Goal: Task Accomplishment & Management: Use online tool/utility

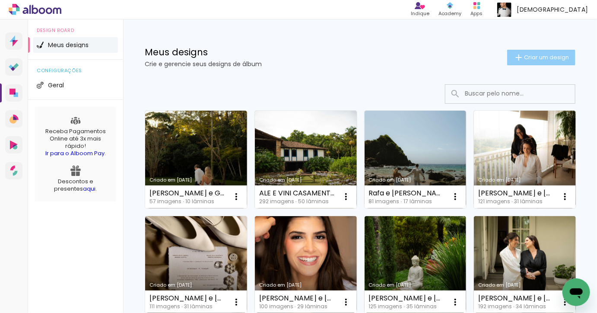
click at [521, 54] on iron-icon at bounding box center [519, 57] width 10 height 10
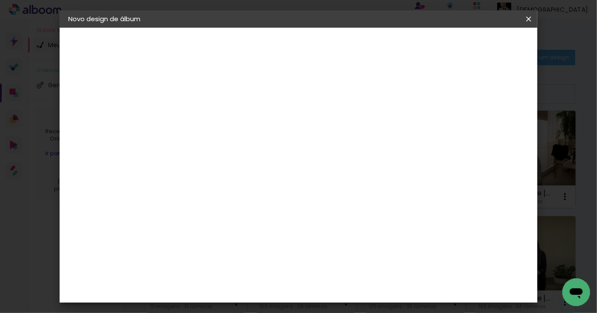
click at [210, 115] on input at bounding box center [210, 115] width 0 height 13
type input "Laurinha"
type paper-input "Laurinha"
click at [0, 0] on slot "Avançar" at bounding box center [0, 0] width 0 height 0
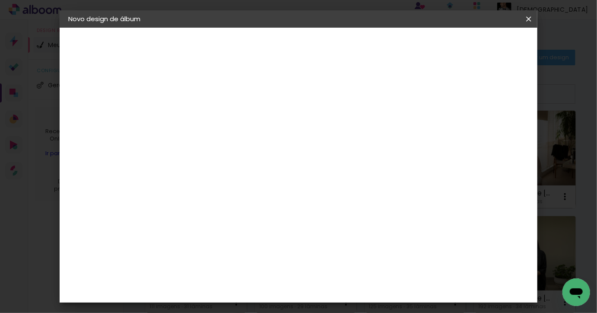
click at [303, 108] on iron-icon at bounding box center [298, 110] width 10 height 10
click at [0, 0] on slot "Tamanho Livre" at bounding box center [0, 0] width 0 height 0
click at [371, 51] on paper-button "Avançar" at bounding box center [350, 45] width 42 height 15
drag, startPoint x: 288, startPoint y: 131, endPoint x: 256, endPoint y: 131, distance: 31.5
click at [256, 131] on div "30 cm" at bounding box center [289, 135] width 131 height 22
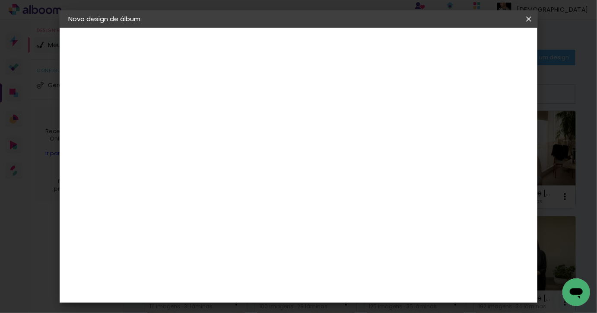
click at [190, 226] on input "30" at bounding box center [182, 226] width 22 height 13
type input "20"
type paper-input "20"
click at [353, 274] on input "60" at bounding box center [349, 277] width 22 height 13
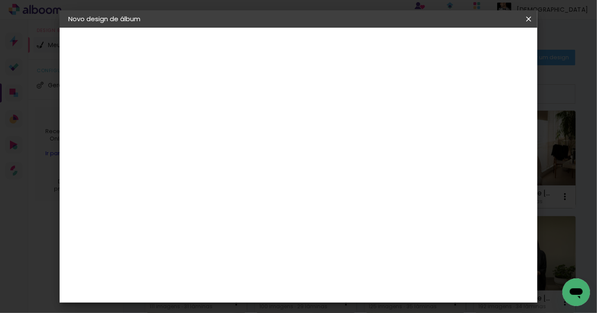
type input "40"
type paper-input "40"
type input "6"
type paper-input "6"
click at [492, 67] on input "6" at bounding box center [490, 70] width 16 height 13
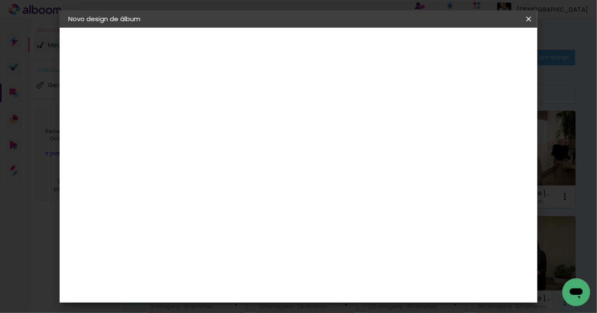
type input "5"
type paper-input "5"
click at [490, 135] on input "5" at bounding box center [490, 130] width 16 height 13
type input "4"
type paper-input "4"
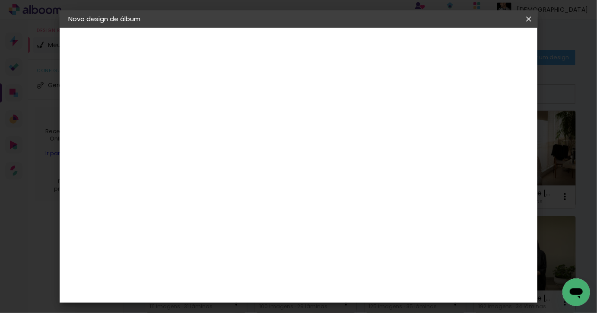
click at [491, 135] on input "4" at bounding box center [491, 130] width 16 height 13
type input "3"
type paper-input "3"
click at [493, 135] on input "3" at bounding box center [491, 130] width 16 height 13
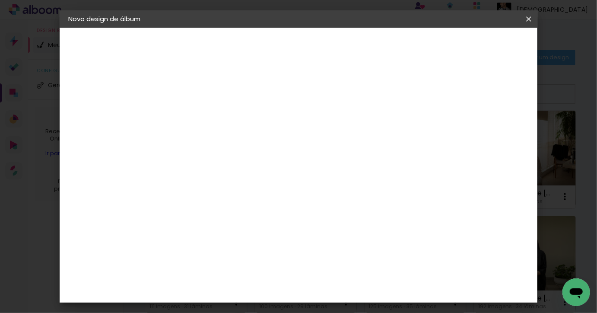
click at [488, 95] on div "20 cm cm cm mm A maioria das encadernadoras sugere 5mm de sangria." at bounding box center [337, 83] width 331 height 69
type input "4"
type paper-input "4"
click at [498, 125] on input "4" at bounding box center [492, 130] width 16 height 13
type input "5"
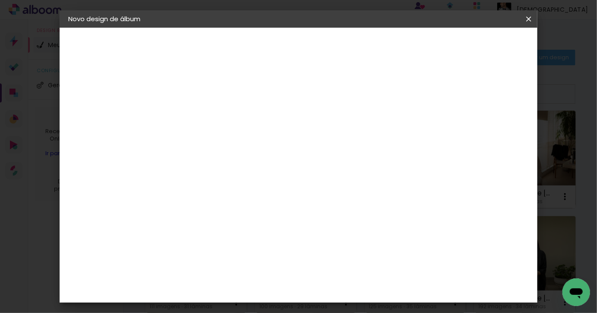
type paper-input "5"
click at [498, 125] on input "5" at bounding box center [491, 130] width 16 height 13
click at [498, 125] on div "mm" at bounding box center [503, 130] width 13 height 13
type input "6"
type paper-input "6"
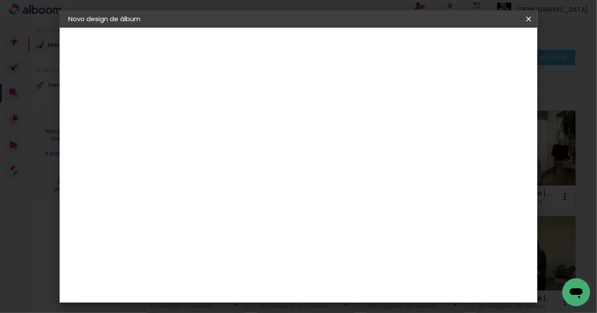
click at [493, 126] on input "6" at bounding box center [490, 130] width 16 height 13
type input "7"
type paper-input "7"
click at [493, 126] on input "7" at bounding box center [489, 130] width 16 height 13
type input "8"
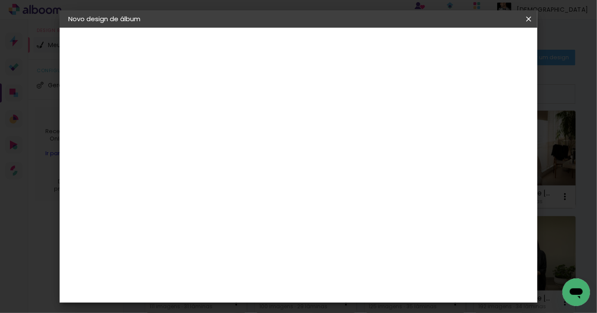
type paper-input "8"
click at [493, 126] on input "8" at bounding box center [486, 130] width 16 height 13
click at [494, 126] on div "mm" at bounding box center [500, 130] width 13 height 13
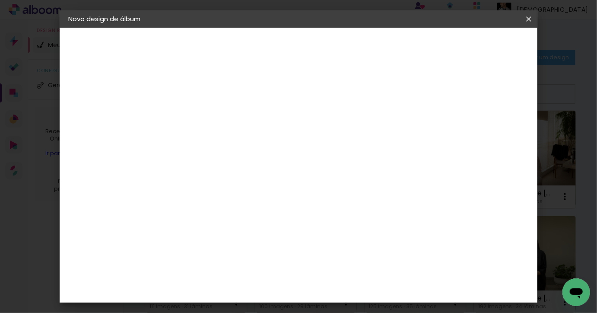
type input "60"
type paper-input "60"
type input "30"
click at [372, 102] on paper-item "Tamanho Livre" at bounding box center [330, 110] width 83 height 19
click at [371, 51] on paper-button "Avançar" at bounding box center [350, 45] width 42 height 15
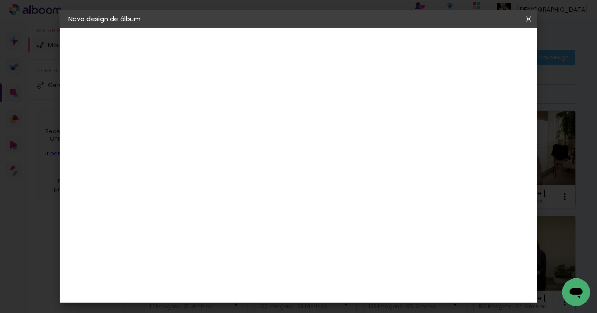
click at [532, 21] on iron-icon at bounding box center [529, 19] width 10 height 9
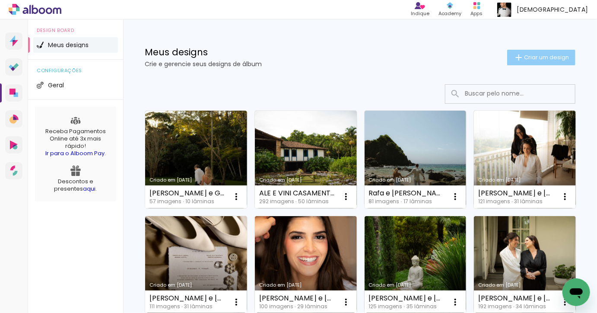
click at [543, 60] on span "Criar um design" at bounding box center [546, 57] width 45 height 6
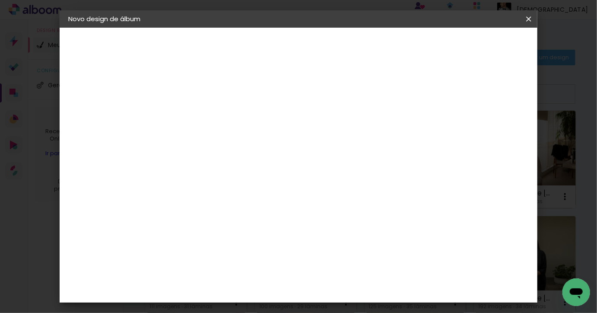
click at [210, 114] on input at bounding box center [210, 115] width 0 height 13
type input "Laurinha"
type paper-input "Laurinha"
click at [298, 47] on paper-button "Avançar" at bounding box center [277, 45] width 42 height 15
click at [367, 124] on div at bounding box center [330, 126] width 83 height 11
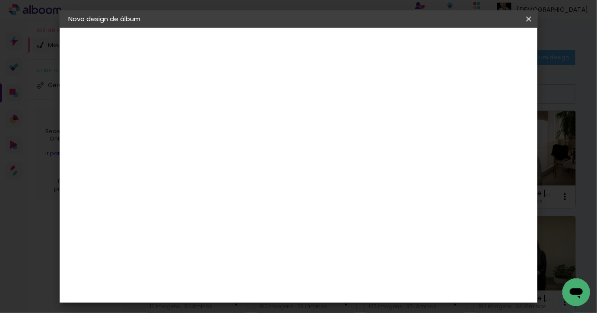
click at [303, 108] on iron-icon at bounding box center [298, 110] width 10 height 10
click at [371, 50] on paper-button "Avançar" at bounding box center [350, 45] width 42 height 15
click at [489, 157] on input "8" at bounding box center [489, 157] width 16 height 13
click at [492, 165] on paper-input-container "8 mm" at bounding box center [495, 158] width 35 height 22
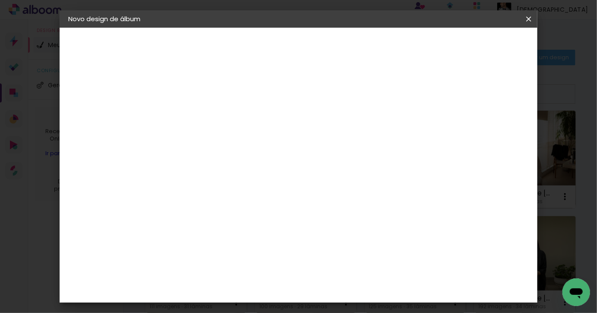
type input "7"
type paper-input "7"
click at [492, 137] on input "7" at bounding box center [490, 130] width 16 height 13
type input "6"
type paper-input "6"
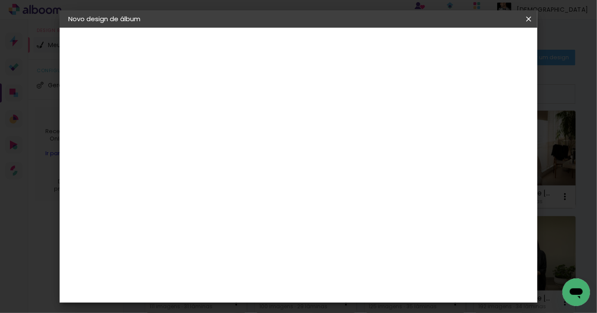
click at [492, 136] on input "6" at bounding box center [490, 130] width 16 height 13
type input "5"
type paper-input "5"
click at [492, 136] on input "5" at bounding box center [491, 130] width 16 height 13
type input "4"
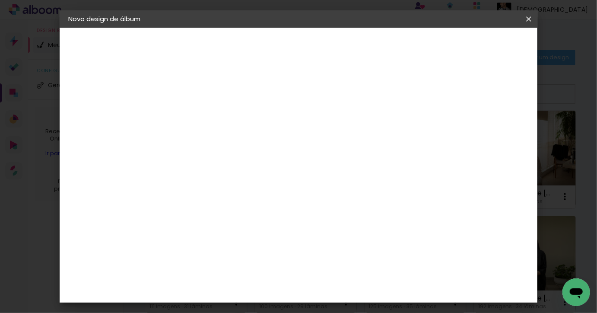
type paper-input "4"
click at [493, 136] on input "4" at bounding box center [492, 130] width 16 height 13
click at [188, 223] on input "30" at bounding box center [182, 226] width 22 height 13
type input "20"
type paper-input "20"
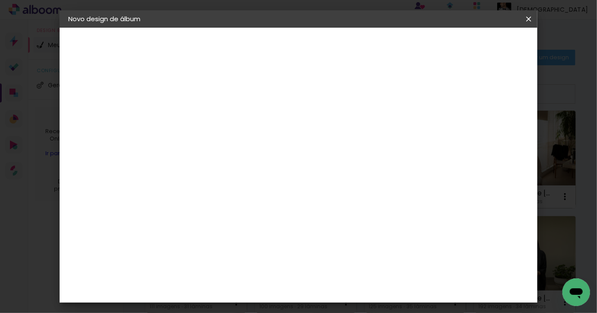
click at [354, 277] on input "60" at bounding box center [349, 278] width 22 height 13
type input "40"
type paper-input "40"
click at [438, 100] on div at bounding box center [434, 100] width 8 height 8
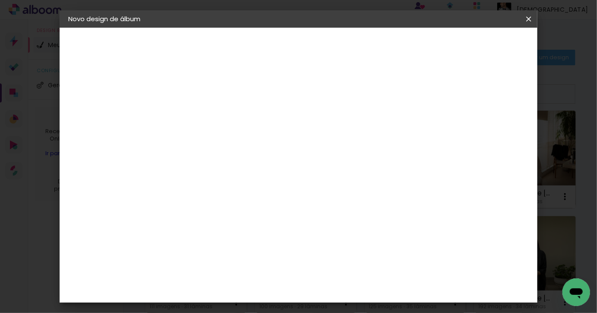
type paper-checkbox "on"
click at [438, 100] on div at bounding box center [434, 100] width 8 height 8
type input "3"
type paper-input "3"
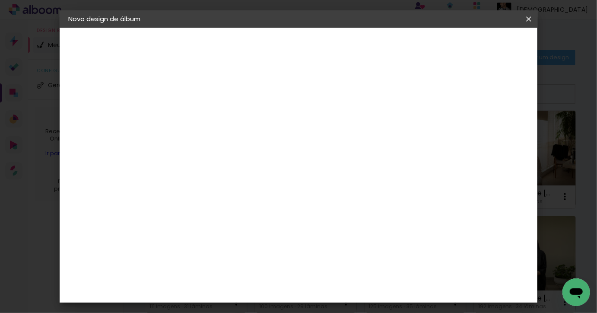
click at [496, 166] on input "3" at bounding box center [491, 164] width 16 height 13
click at [497, 123] on paper-input-container "3 mm" at bounding box center [498, 131] width 35 height 22
type input "4"
type paper-input "4"
click at [497, 127] on input "4" at bounding box center [492, 130] width 16 height 13
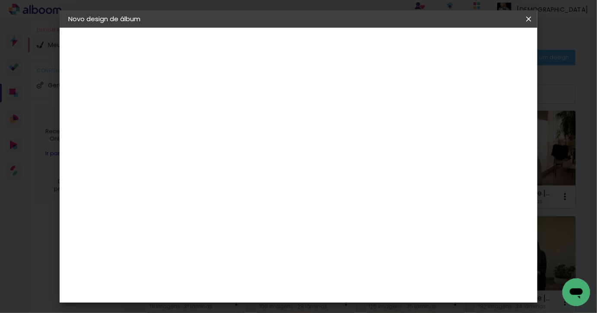
type input "5"
type paper-input "5"
click at [497, 127] on input "5" at bounding box center [490, 130] width 16 height 13
type input "4"
type paper-input "4"
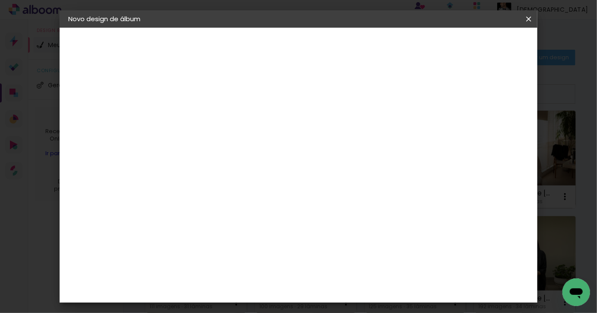
click at [494, 133] on input "4" at bounding box center [490, 130] width 16 height 13
type input "3"
type paper-input "3"
click at [494, 133] on input "3" at bounding box center [491, 130] width 16 height 13
type input "2"
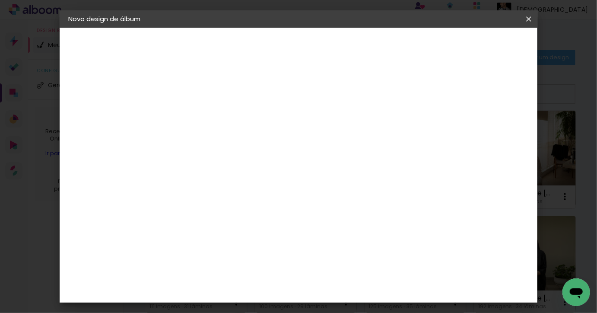
type paper-input "2"
click at [494, 133] on input "2" at bounding box center [492, 130] width 16 height 13
click at [494, 133] on input "2" at bounding box center [494, 130] width 16 height 13
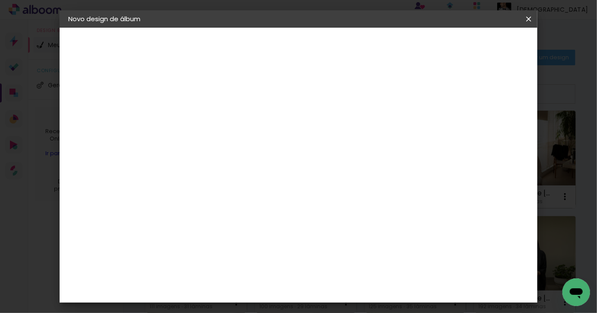
type input "3"
type paper-input "3"
click at [497, 125] on input "3" at bounding box center [494, 130] width 16 height 13
type input "4"
type paper-input "4"
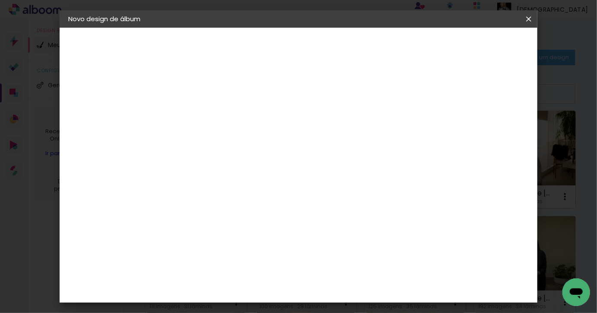
click at [498, 125] on input "4" at bounding box center [491, 130] width 16 height 13
type input "3"
type paper-input "3"
click at [496, 133] on input "3" at bounding box center [491, 130] width 16 height 13
click at [422, 124] on div "20 cm cm cm mm A maioria das encadernadoras sugere 5mm de sangria." at bounding box center [337, 143] width 331 height 69
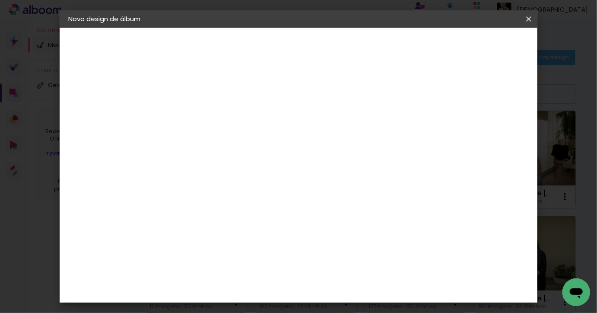
scroll to position [57, 0]
click at [481, 47] on span "Iniciar design" at bounding box center [461, 46] width 39 height 6
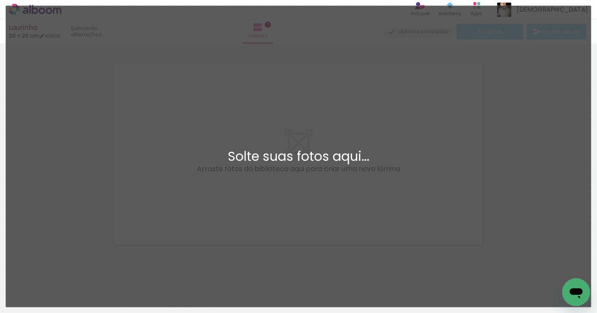
scroll to position [11, 0]
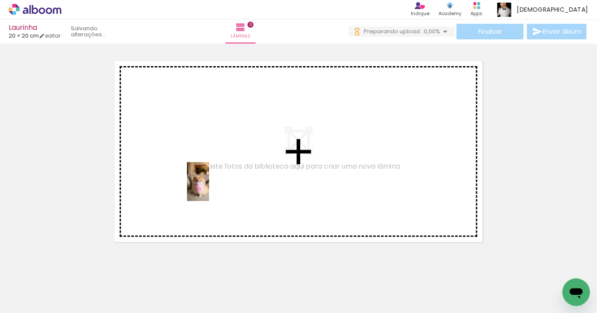
drag, startPoint x: 89, startPoint y: 291, endPoint x: 213, endPoint y: 188, distance: 161.4
click at [213, 188] on quentale-workspace at bounding box center [298, 156] width 597 height 313
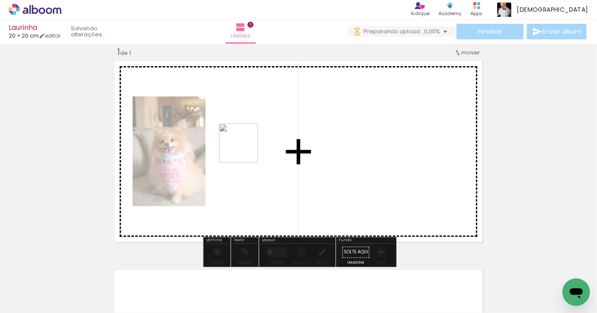
drag, startPoint x: 135, startPoint y: 289, endPoint x: 259, endPoint y: 134, distance: 198.9
click at [259, 134] on quentale-workspace at bounding box center [298, 156] width 597 height 313
drag, startPoint x: 195, startPoint y: 282, endPoint x: 348, endPoint y: 165, distance: 192.7
click at [348, 165] on quentale-workspace at bounding box center [298, 156] width 597 height 313
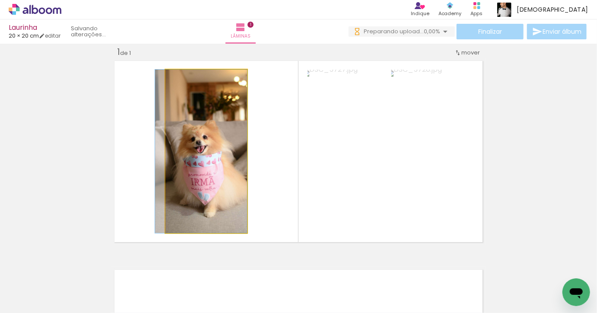
drag, startPoint x: 221, startPoint y: 178, endPoint x: 42, endPoint y: 178, distance: 179.3
click at [42, 178] on div "Inserir lâmina 1 de 1" at bounding box center [298, 245] width 597 height 418
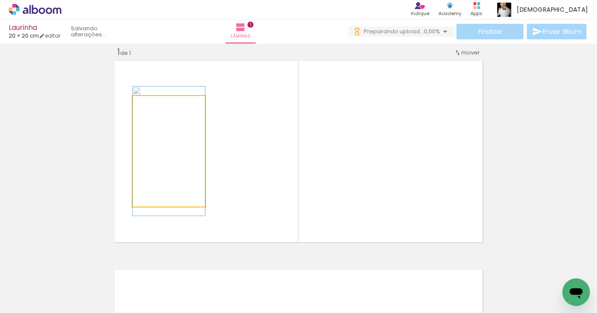
drag, startPoint x: 193, startPoint y: 164, endPoint x: 33, endPoint y: 164, distance: 159.9
click at [34, 164] on div "Inserir lâmina 1 de 1" at bounding box center [298, 245] width 597 height 418
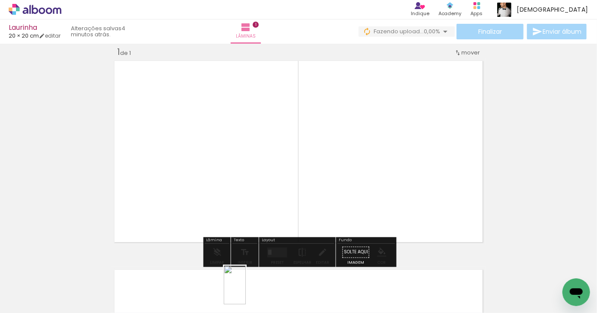
drag, startPoint x: 244, startPoint y: 293, endPoint x: 250, endPoint y: 291, distance: 6.0
click at [244, 291] on div at bounding box center [232, 283] width 24 height 43
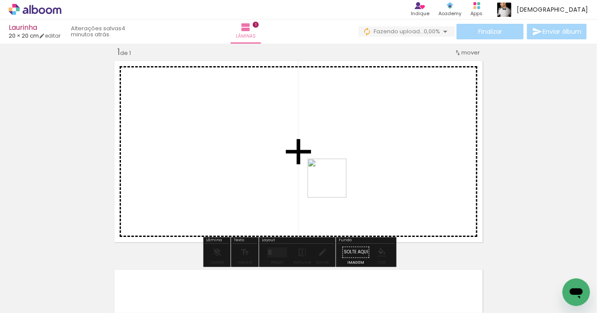
drag, startPoint x: 334, startPoint y: 290, endPoint x: 334, endPoint y: 155, distance: 134.4
click at [334, 154] on quentale-workspace at bounding box center [298, 156] width 597 height 313
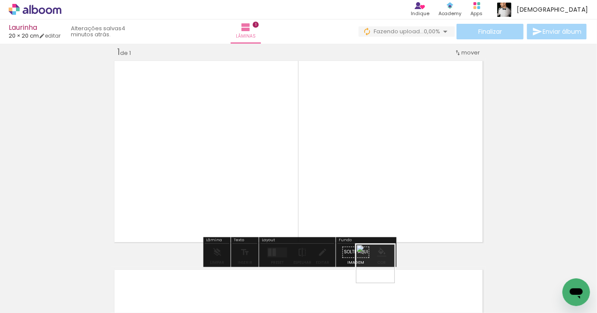
drag, startPoint x: 382, startPoint y: 279, endPoint x: 382, endPoint y: 171, distance: 107.6
click at [382, 171] on quentale-workspace at bounding box center [298, 156] width 597 height 313
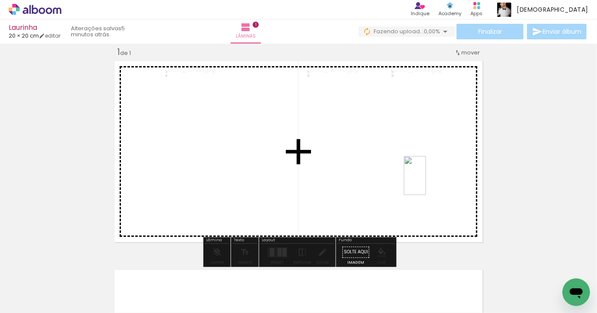
drag, startPoint x: 430, startPoint y: 281, endPoint x: 430, endPoint y: 182, distance: 99.4
click at [430, 182] on quentale-workspace at bounding box center [298, 156] width 597 height 313
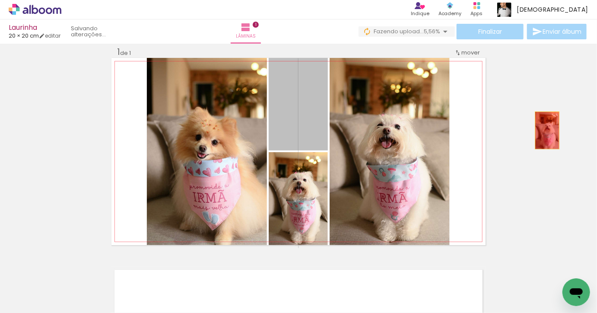
drag, startPoint x: 315, startPoint y: 128, endPoint x: 548, endPoint y: 131, distance: 233.4
click at [548, 131] on div "Inserir lâmina 1 de 1" at bounding box center [298, 245] width 597 height 418
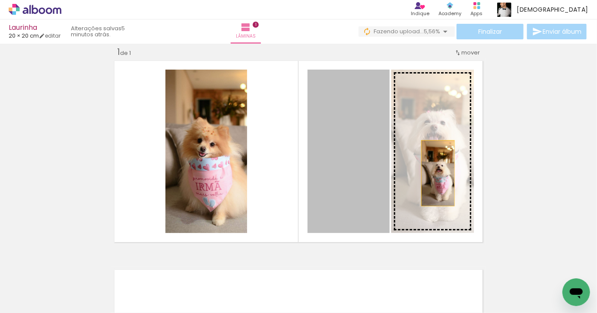
drag, startPoint x: 357, startPoint y: 178, endPoint x: 584, endPoint y: 162, distance: 227.1
click at [584, 162] on div "Inserir lâmina 1 de 1" at bounding box center [298, 245] width 597 height 418
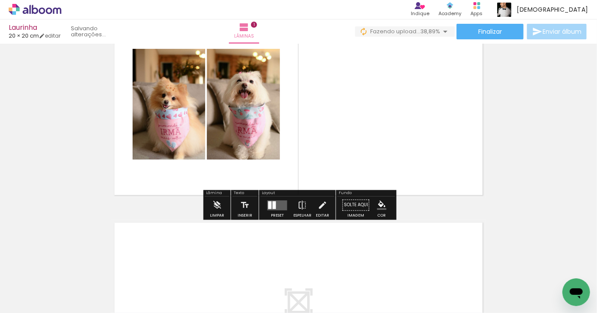
scroll to position [48, 0]
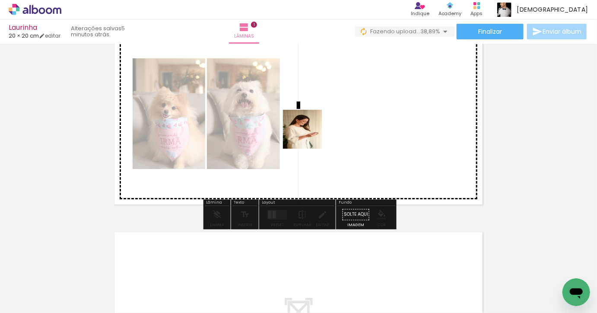
drag, startPoint x: 169, startPoint y: 287, endPoint x: 307, endPoint y: 136, distance: 204.3
click at [308, 136] on quentale-workspace at bounding box center [298, 156] width 597 height 313
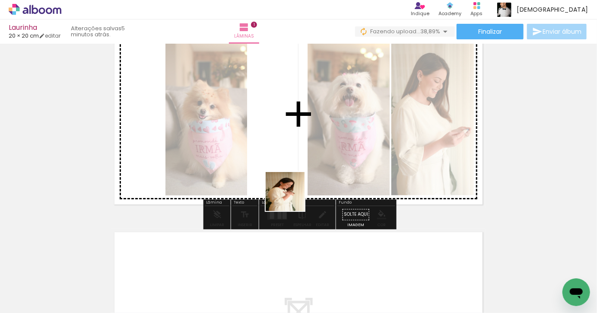
drag, startPoint x: 214, startPoint y: 286, endPoint x: 353, endPoint y: 145, distance: 197.1
click at [353, 145] on quentale-workspace at bounding box center [298, 156] width 597 height 313
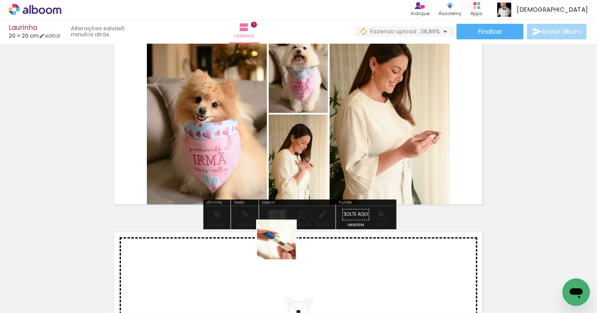
drag, startPoint x: 261, startPoint y: 282, endPoint x: 390, endPoint y: 133, distance: 197.0
click at [391, 133] on quentale-workspace at bounding box center [298, 156] width 597 height 313
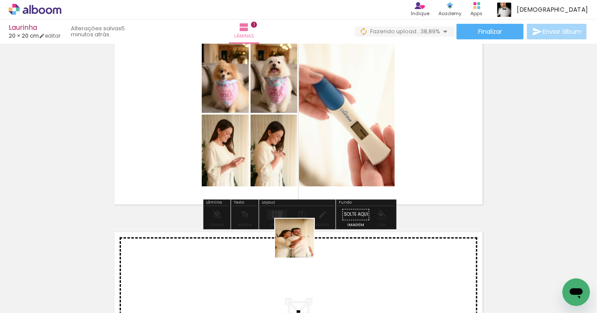
drag, startPoint x: 309, startPoint y: 303, endPoint x: 287, endPoint y: 153, distance: 151.5
click at [287, 153] on quentale-workspace at bounding box center [298, 156] width 597 height 313
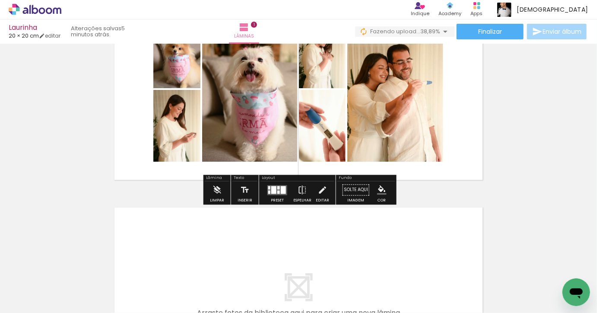
scroll to position [73, 0]
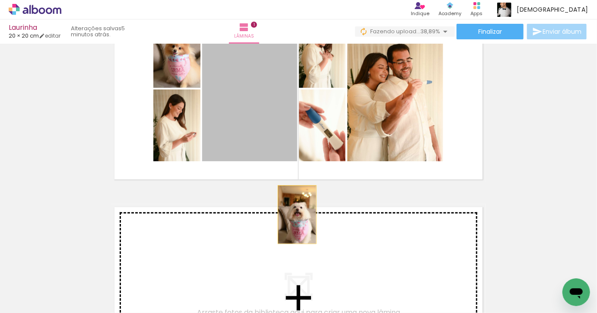
drag, startPoint x: 251, startPoint y: 80, endPoint x: 297, endPoint y: 214, distance: 142.4
click at [297, 214] on div "Inserir lâmina 1 de 1" at bounding box center [298, 182] width 597 height 418
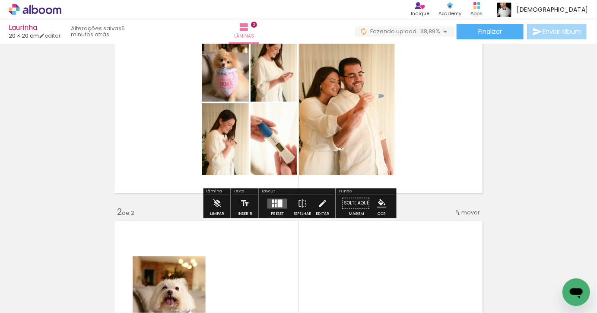
scroll to position [60, 0]
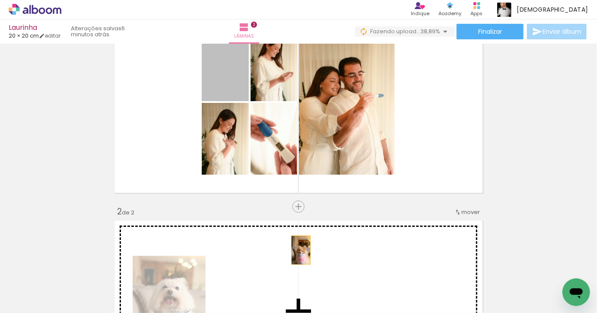
drag, startPoint x: 233, startPoint y: 75, endPoint x: 301, endPoint y: 250, distance: 187.6
click at [301, 250] on div "Inserir lâmina 1 de 2 Inserir lâmina 2 de 2" at bounding box center [298, 300] width 597 height 627
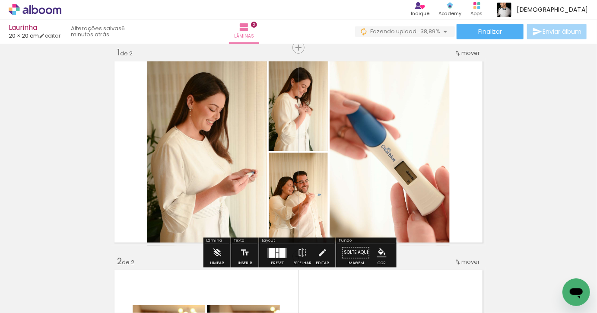
scroll to position [3, 0]
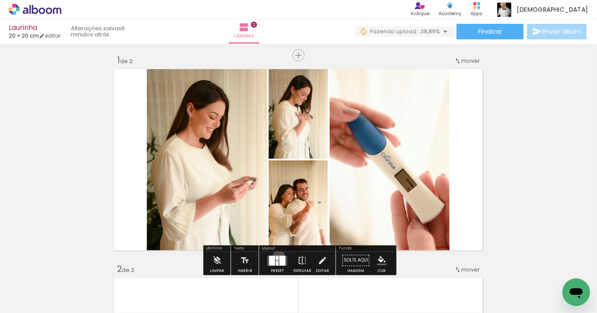
click at [277, 255] on quentale-layouter at bounding box center [278, 260] width 20 height 10
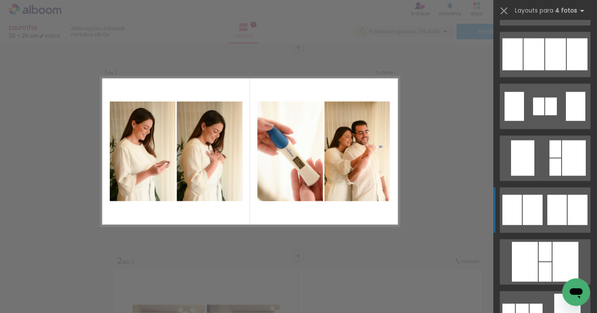
scroll to position [621, 0]
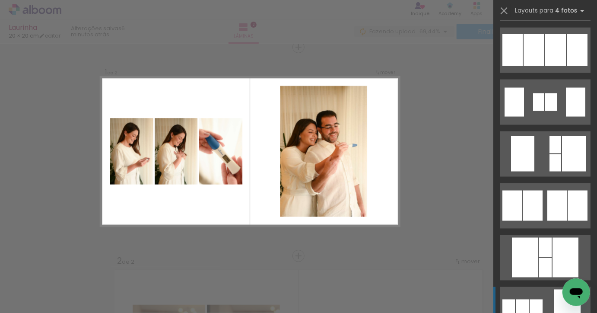
click at [531, 300] on div at bounding box center [536, 309] width 13 height 20
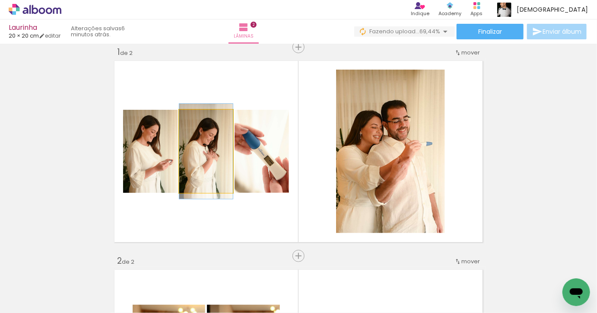
drag, startPoint x: 214, startPoint y: 157, endPoint x: 247, endPoint y: 156, distance: 33.3
click at [0, 0] on slot at bounding box center [0, 0] width 0 height 0
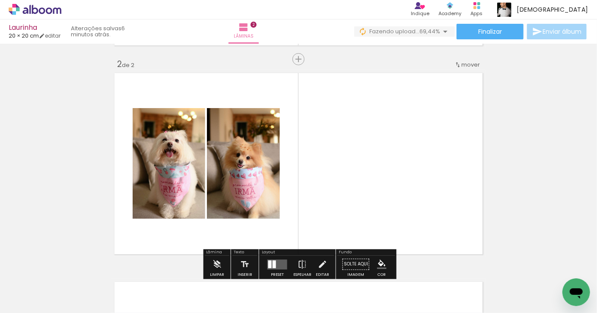
scroll to position [214, 0]
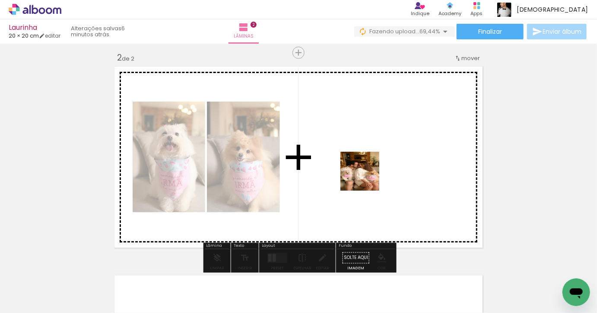
drag, startPoint x: 353, startPoint y: 289, endPoint x: 366, endPoint y: 177, distance: 112.8
click at [366, 177] on quentale-workspace at bounding box center [298, 156] width 597 height 313
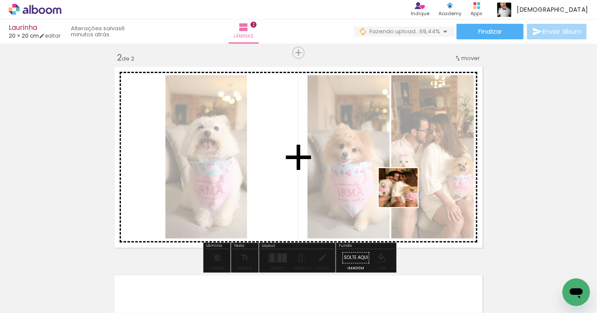
drag, startPoint x: 405, startPoint y: 268, endPoint x: 405, endPoint y: 188, distance: 80.4
click at [405, 188] on quentale-workspace at bounding box center [298, 156] width 597 height 313
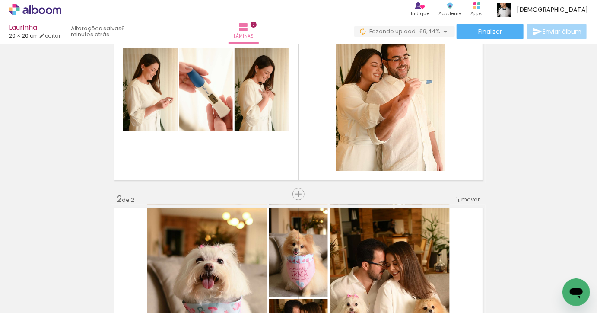
scroll to position [0, 0]
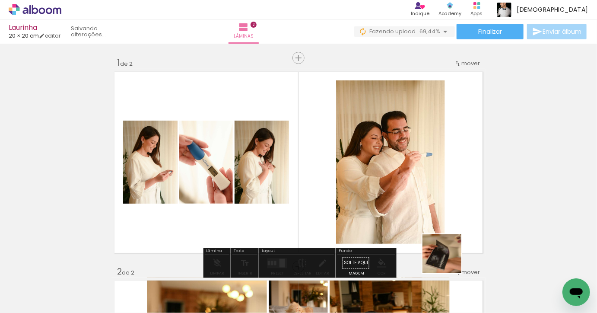
drag, startPoint x: 462, startPoint y: 292, endPoint x: 411, endPoint y: 143, distance: 157.3
click at [411, 143] on quentale-workspace at bounding box center [298, 156] width 597 height 313
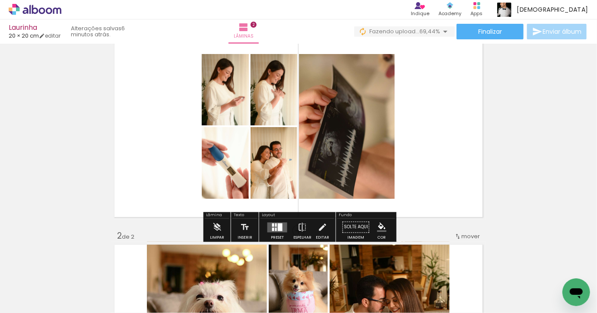
scroll to position [36, 0]
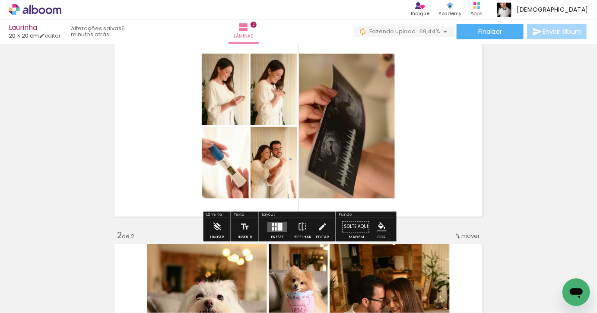
click at [279, 225] on div at bounding box center [280, 227] width 5 height 8
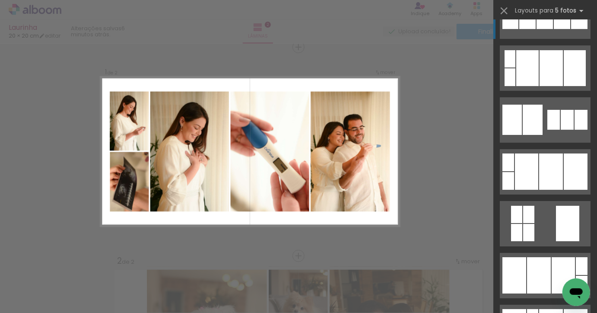
scroll to position [1342, 0]
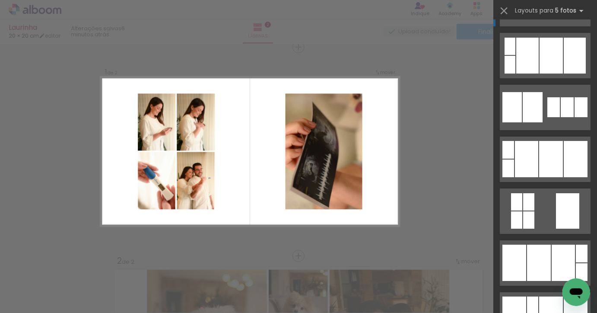
click at [560, 210] on div at bounding box center [567, 210] width 23 height 35
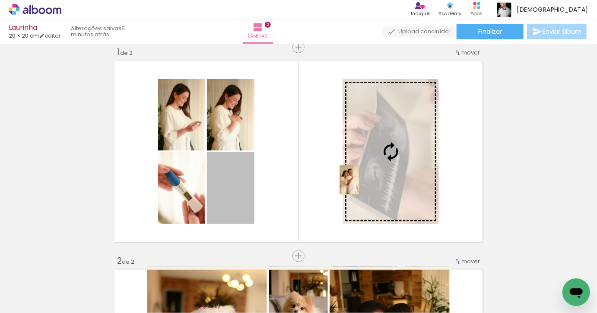
drag, startPoint x: 236, startPoint y: 194, endPoint x: 376, endPoint y: 178, distance: 140.5
click at [0, 0] on slot at bounding box center [0, 0] width 0 height 0
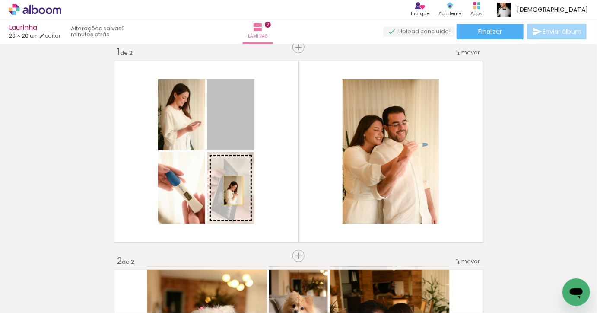
drag, startPoint x: 243, startPoint y: 133, endPoint x: 234, endPoint y: 190, distance: 57.8
click at [0, 0] on slot at bounding box center [0, 0] width 0 height 0
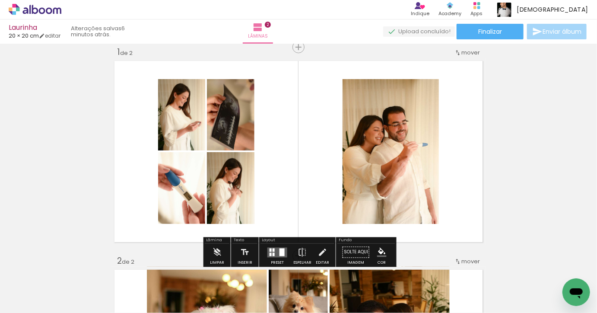
click at [276, 248] on quentale-layouter at bounding box center [278, 252] width 20 height 10
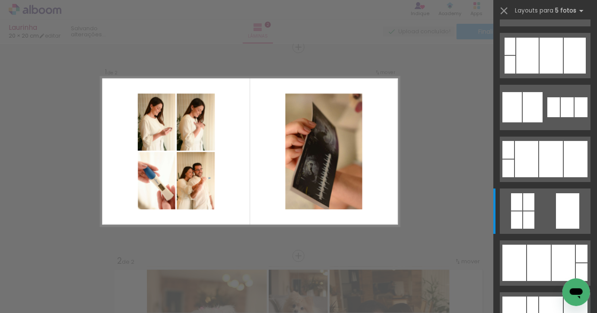
scroll to position [1504, 0]
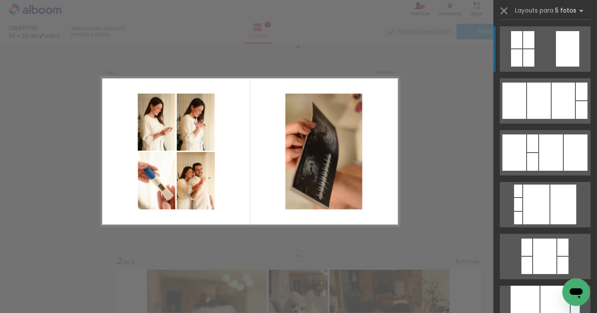
click at [545, 54] on quentale-layouter at bounding box center [545, 48] width 91 height 45
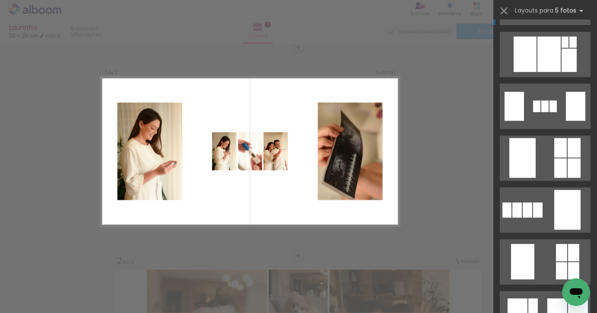
scroll to position [2280, 0]
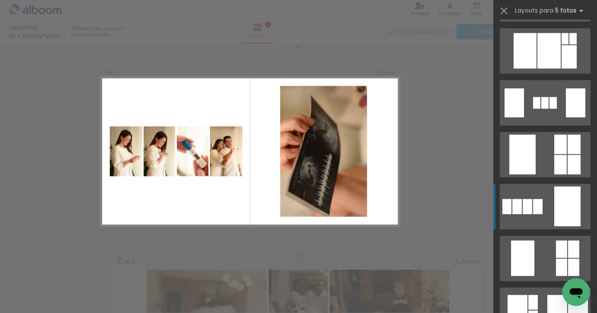
click at [546, 195] on quentale-layouter at bounding box center [545, 206] width 91 height 45
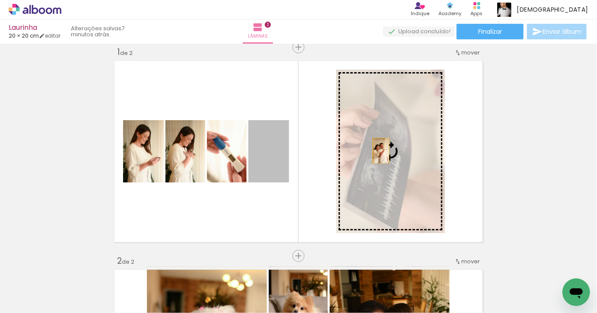
drag, startPoint x: 281, startPoint y: 150, endPoint x: 427, endPoint y: 150, distance: 146.1
click at [0, 0] on slot at bounding box center [0, 0] width 0 height 0
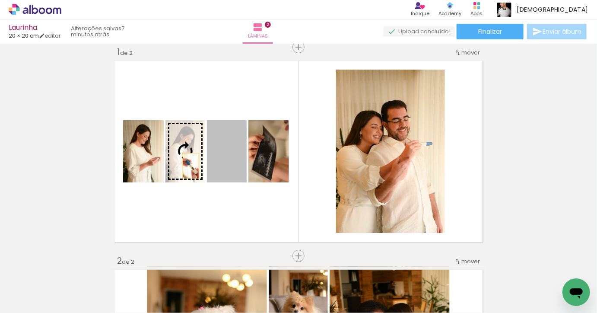
drag, startPoint x: 225, startPoint y: 166, endPoint x: 175, endPoint y: 166, distance: 49.7
click at [0, 0] on slot at bounding box center [0, 0] width 0 height 0
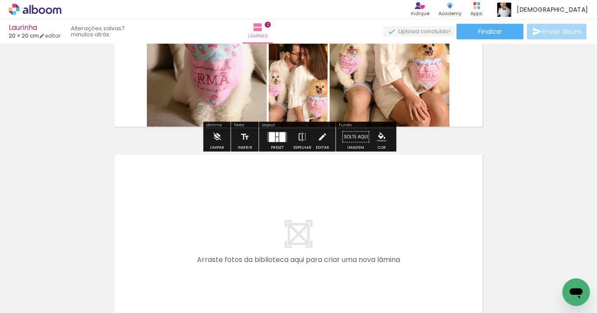
scroll to position [336, 0]
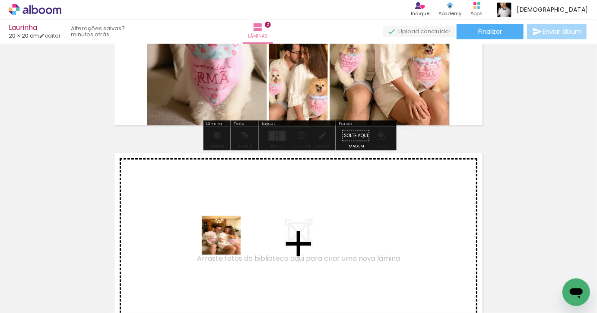
drag, startPoint x: 228, startPoint y: 276, endPoint x: 228, endPoint y: 241, distance: 35.0
click at [228, 241] on quentale-workspace at bounding box center [298, 156] width 597 height 313
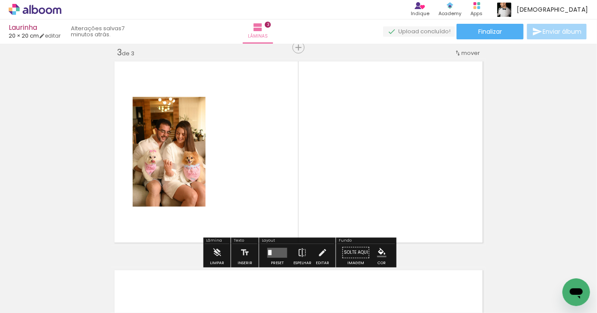
scroll to position [428, 0]
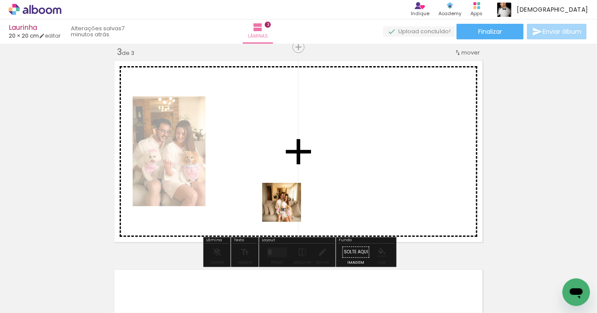
drag, startPoint x: 288, startPoint y: 287, endPoint x: 289, endPoint y: 195, distance: 91.6
click at [289, 195] on quentale-workspace at bounding box center [298, 156] width 597 height 313
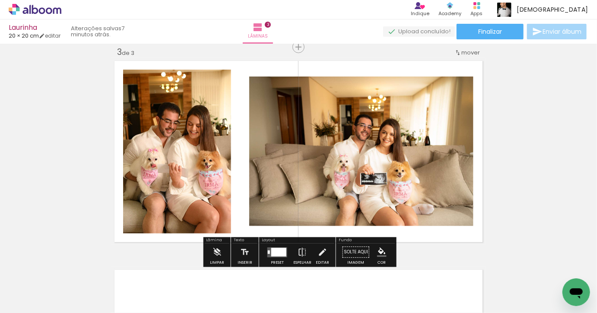
drag, startPoint x: 318, startPoint y: 284, endPoint x: 353, endPoint y: 207, distance: 85.1
click at [353, 207] on quentale-workspace at bounding box center [298, 156] width 597 height 313
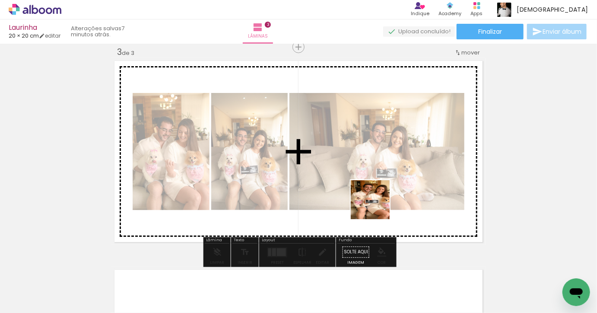
drag, startPoint x: 367, startPoint y: 285, endPoint x: 379, endPoint y: 206, distance: 80.0
click at [377, 198] on quentale-workspace at bounding box center [298, 156] width 597 height 313
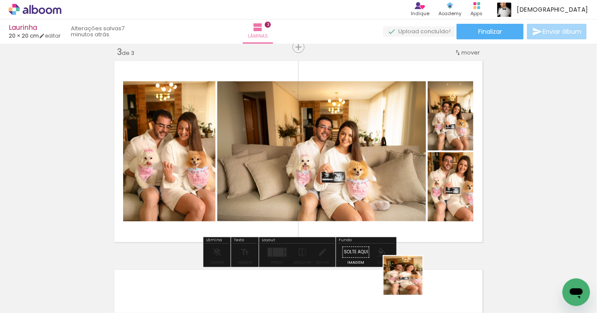
drag, startPoint x: 410, startPoint y: 286, endPoint x: 396, endPoint y: 192, distance: 94.7
click at [396, 192] on quentale-workspace at bounding box center [298, 156] width 597 height 313
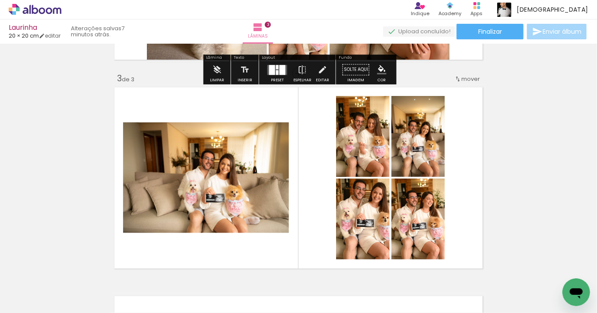
scroll to position [402, 0]
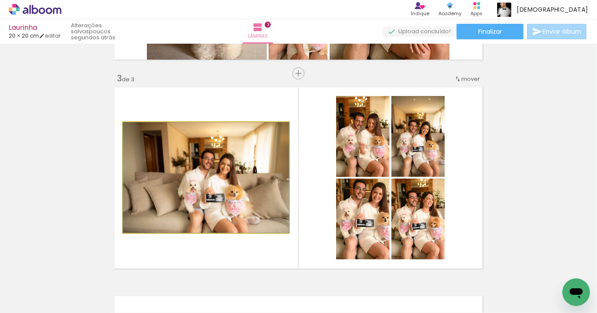
drag, startPoint x: 250, startPoint y: 191, endPoint x: 21, endPoint y: 191, distance: 228.6
click at [21, 191] on div "Inserir lâmina 1 de 3 Inserir lâmina 2 de 3 Inserir lâmina 3 de 3" at bounding box center [298, 62] width 597 height 835
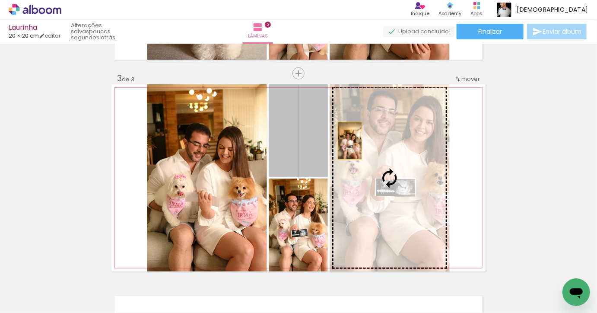
drag, startPoint x: 312, startPoint y: 140, endPoint x: 350, endPoint y: 140, distance: 37.6
click at [0, 0] on slot at bounding box center [0, 0] width 0 height 0
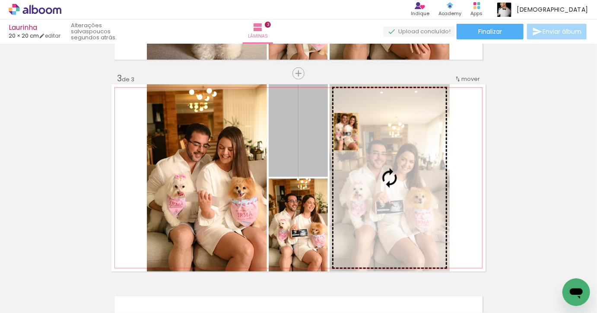
drag, startPoint x: 319, startPoint y: 131, endPoint x: 376, endPoint y: 131, distance: 57.0
click at [0, 0] on slot at bounding box center [0, 0] width 0 height 0
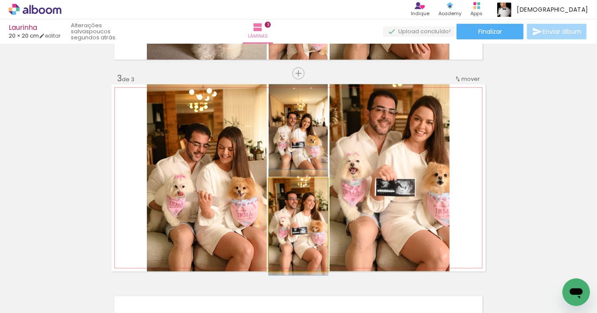
drag, startPoint x: 314, startPoint y: 243, endPoint x: 373, endPoint y: 220, distance: 62.9
click at [0, 0] on slot at bounding box center [0, 0] width 0 height 0
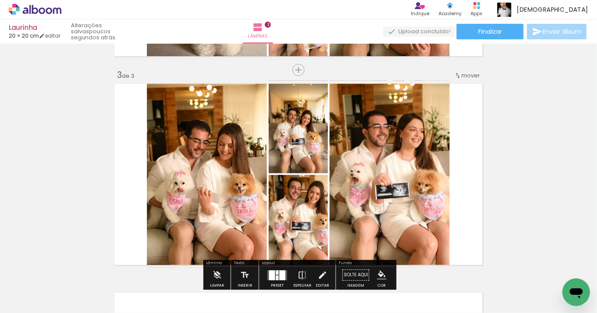
scroll to position [426, 0]
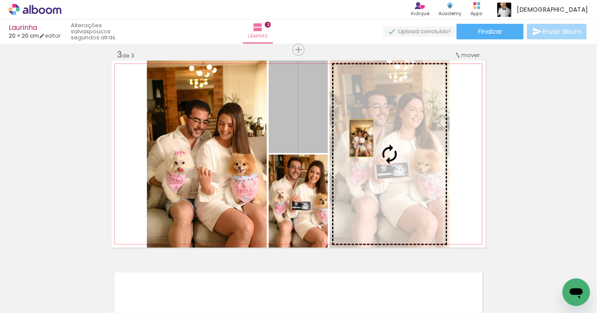
drag, startPoint x: 318, startPoint y: 131, endPoint x: 363, endPoint y: 138, distance: 46.0
click at [0, 0] on slot at bounding box center [0, 0] width 0 height 0
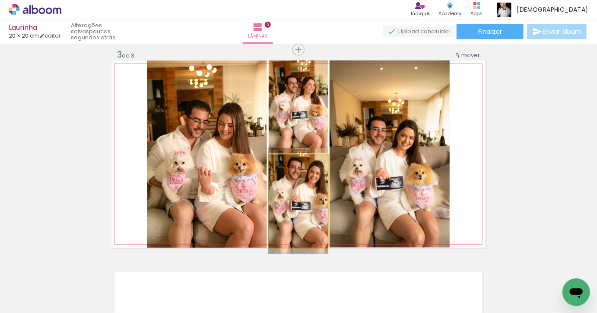
drag, startPoint x: 314, startPoint y: 191, endPoint x: 369, endPoint y: 171, distance: 58.4
click at [0, 0] on slot at bounding box center [0, 0] width 0 height 0
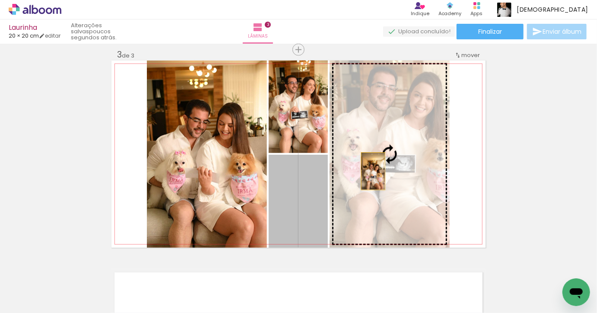
drag, startPoint x: 314, startPoint y: 211, endPoint x: 373, endPoint y: 170, distance: 72.4
click at [0, 0] on slot at bounding box center [0, 0] width 0 height 0
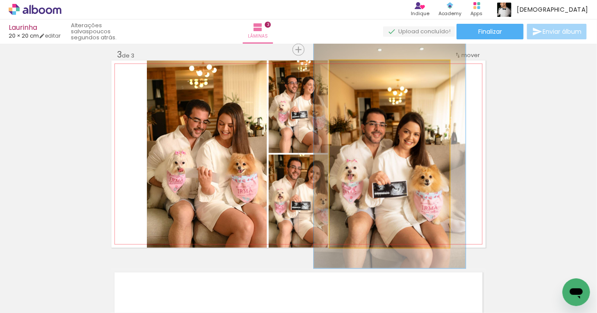
drag, startPoint x: 350, startPoint y: 70, endPoint x: 359, endPoint y: 70, distance: 8.6
type paper-slider "129"
click at [359, 70] on div at bounding box center [357, 70] width 8 height 8
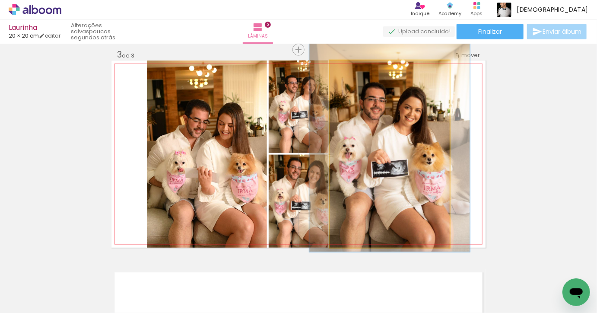
drag, startPoint x: 411, startPoint y: 165, endPoint x: 411, endPoint y: 142, distance: 22.9
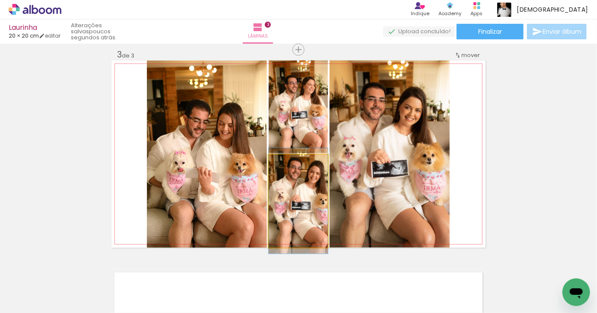
drag, startPoint x: 312, startPoint y: 190, endPoint x: 366, endPoint y: 167, distance: 58.7
click at [0, 0] on slot at bounding box center [0, 0] width 0 height 0
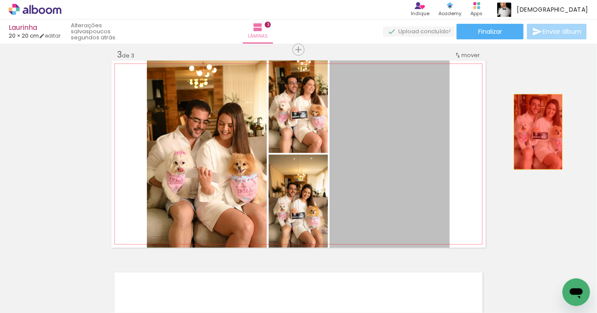
drag, startPoint x: 396, startPoint y: 132, endPoint x: 574, endPoint y: 140, distance: 178.2
click at [574, 138] on div "Inserir lâmina 1 de 3 Inserir lâmina 2 de 3 Inserir lâmina 3 de 3" at bounding box center [298, 38] width 597 height 835
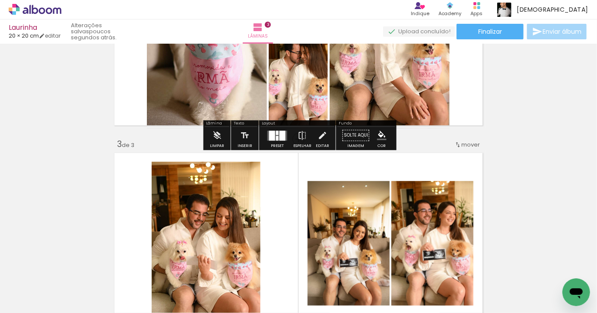
scroll to position [337, 0]
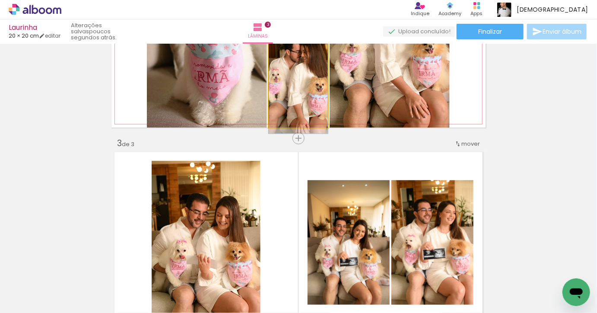
drag, startPoint x: 313, startPoint y: 80, endPoint x: 313, endPoint y: 239, distance: 159.0
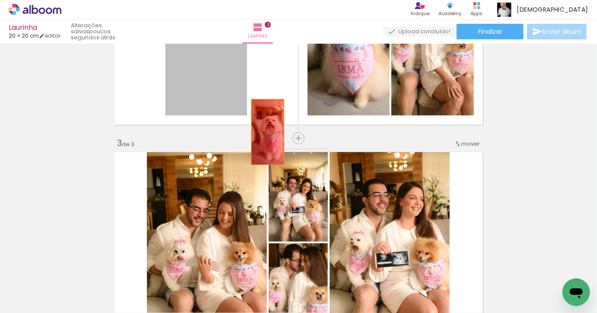
drag, startPoint x: 230, startPoint y: 68, endPoint x: 303, endPoint y: 205, distance: 155.0
click at [303, 205] on div "Inserir lâmina 1 de 3 Inserir lâmina 2 de 3 Inserir lâmina 3 de 3" at bounding box center [298, 127] width 597 height 835
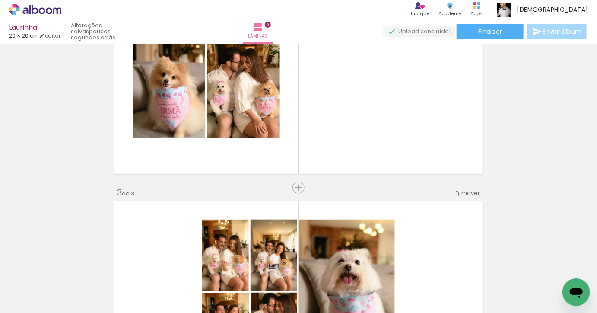
scroll to position [284, 0]
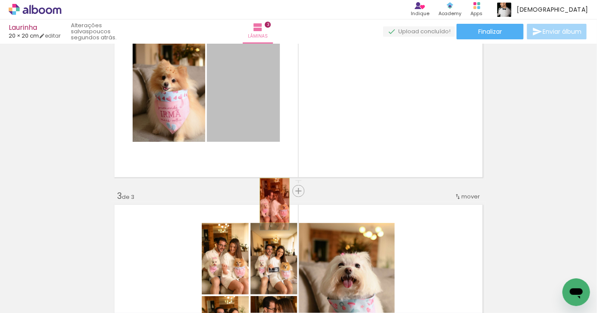
drag, startPoint x: 264, startPoint y: 99, endPoint x: 275, endPoint y: 200, distance: 101.3
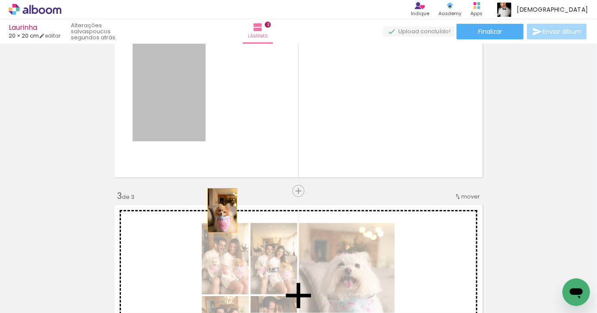
drag, startPoint x: 187, startPoint y: 108, endPoint x: 223, endPoint y: 214, distance: 111.8
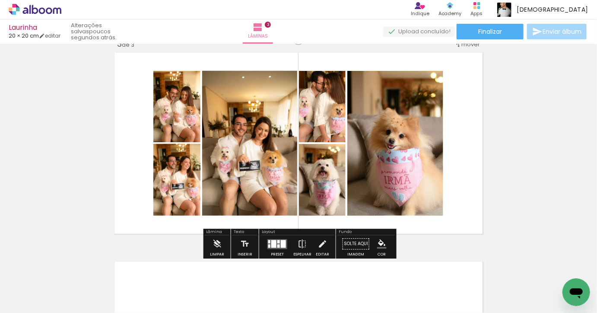
scroll to position [431, 0]
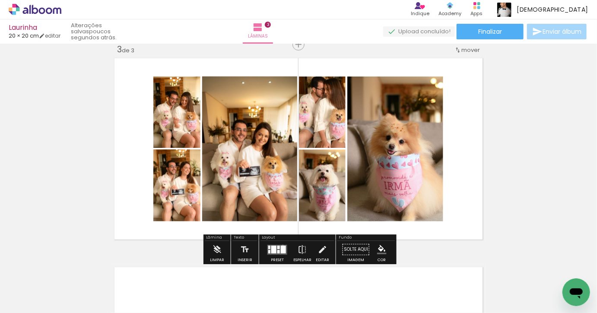
click at [281, 245] on div at bounding box center [283, 249] width 5 height 8
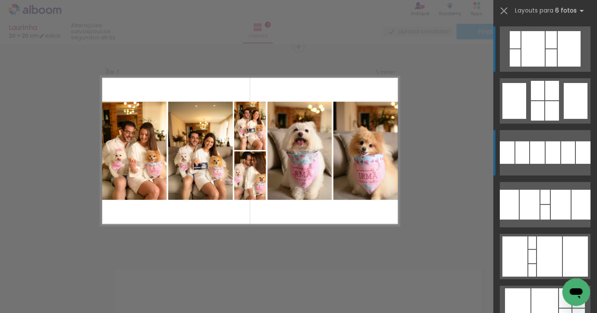
scroll to position [428, 0]
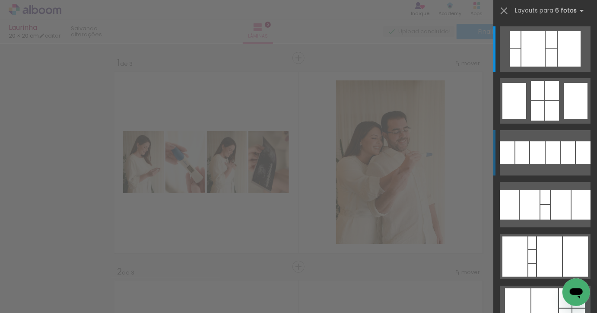
scroll to position [0, 812]
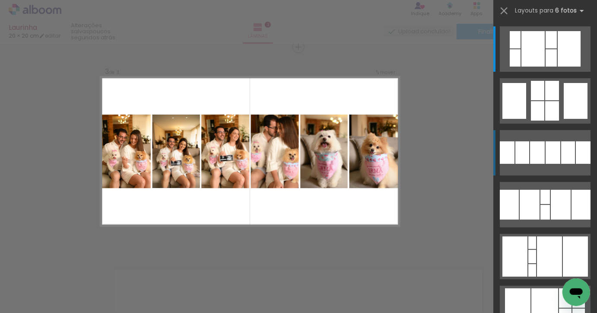
click at [537, 146] on div at bounding box center [537, 152] width 15 height 22
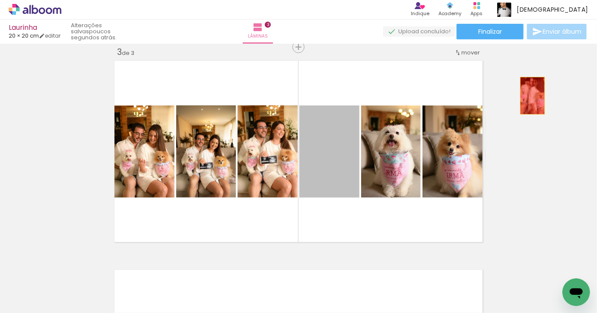
drag, startPoint x: 341, startPoint y: 156, endPoint x: 541, endPoint y: 98, distance: 207.7
click at [541, 98] on div "Inserir lâmina 1 de 3 Inserir lâmina 2 de 3 Inserir lâmina 3 de 3" at bounding box center [298, 35] width 597 height 835
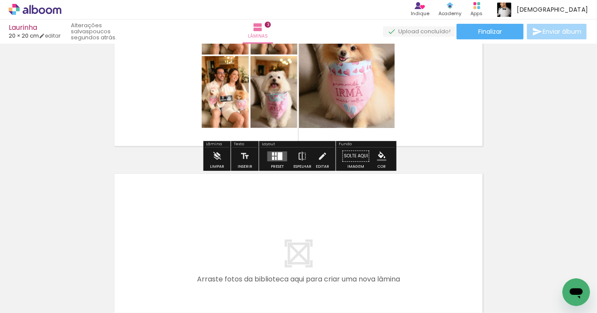
scroll to position [525, 0]
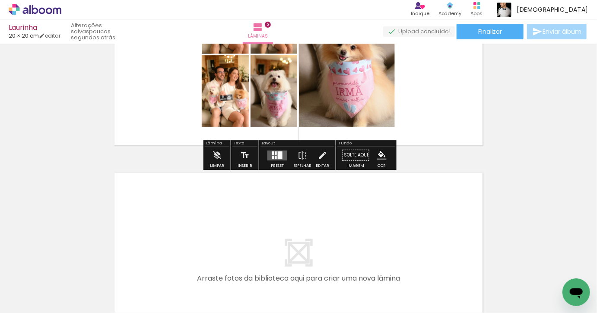
click at [278, 157] on div at bounding box center [280, 155] width 5 height 8
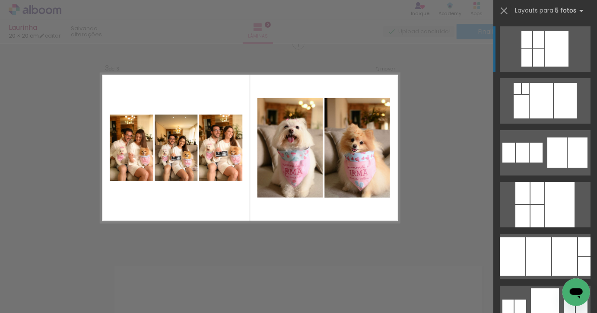
scroll to position [428, 0]
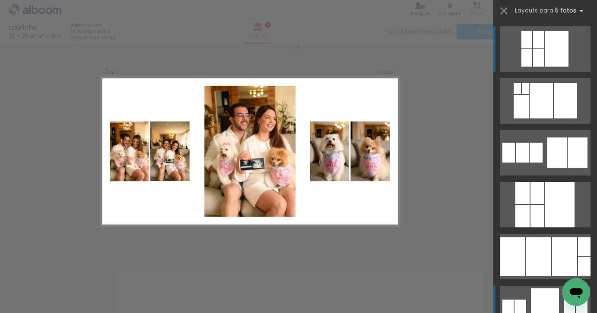
click at [545, 293] on div at bounding box center [545, 308] width 28 height 40
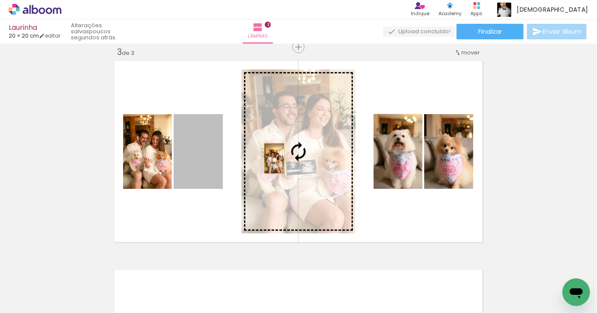
drag, startPoint x: 210, startPoint y: 158, endPoint x: 285, endPoint y: 158, distance: 74.8
click at [0, 0] on slot at bounding box center [0, 0] width 0 height 0
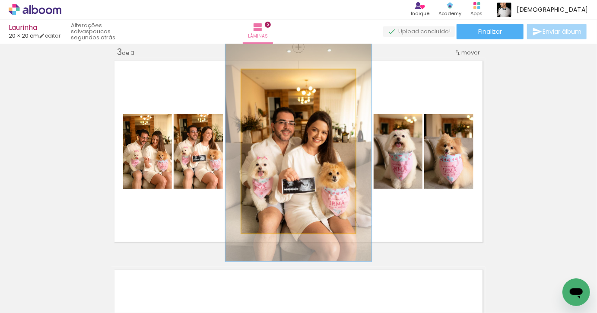
drag, startPoint x: 260, startPoint y: 80, endPoint x: 269, endPoint y: 80, distance: 9.1
type paper-slider "130"
click at [269, 80] on div at bounding box center [270, 79] width 8 height 8
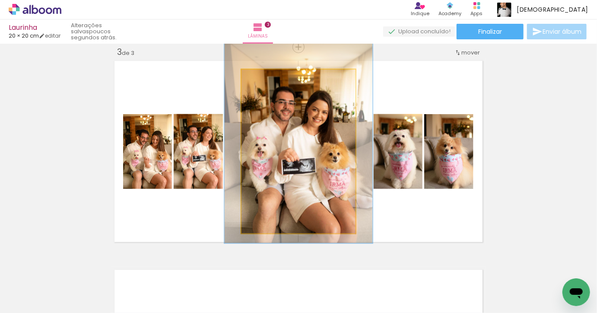
drag, startPoint x: 320, startPoint y: 183, endPoint x: 319, endPoint y: 166, distance: 17.3
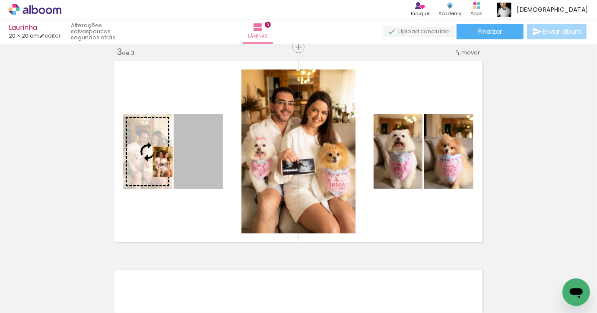
drag, startPoint x: 207, startPoint y: 162, endPoint x: 162, endPoint y: 162, distance: 44.5
click at [0, 0] on slot at bounding box center [0, 0] width 0 height 0
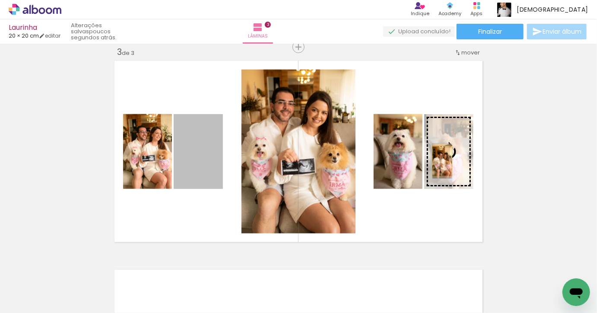
drag, startPoint x: 201, startPoint y: 161, endPoint x: 443, endPoint y: 161, distance: 241.6
click at [0, 0] on slot at bounding box center [0, 0] width 0 height 0
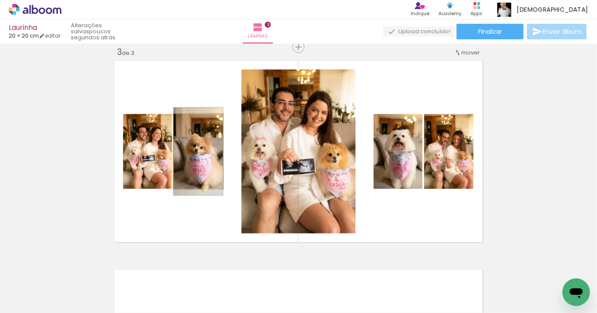
click at [194, 120] on div at bounding box center [192, 123] width 14 height 14
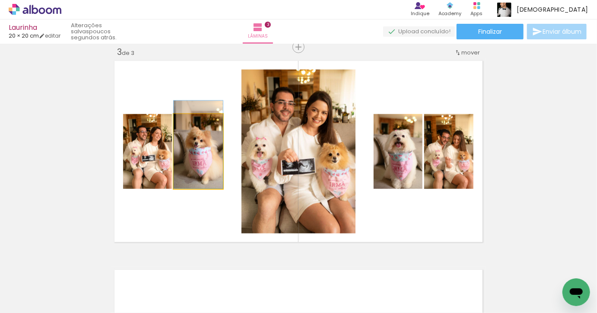
drag, startPoint x: 215, startPoint y: 157, endPoint x: 210, endPoint y: 147, distance: 11.2
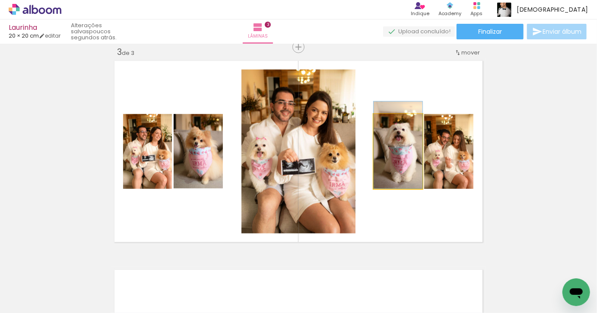
drag, startPoint x: 410, startPoint y: 162, endPoint x: 409, endPoint y: 151, distance: 10.8
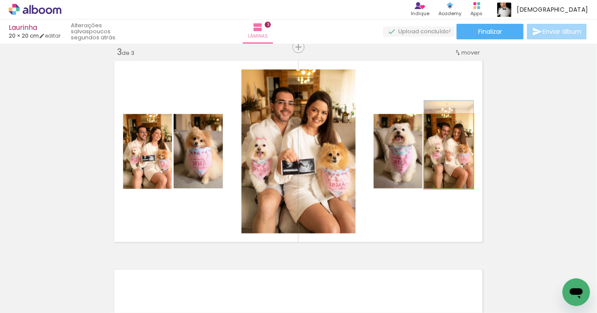
drag, startPoint x: 453, startPoint y: 154, endPoint x: 453, endPoint y: 145, distance: 9.1
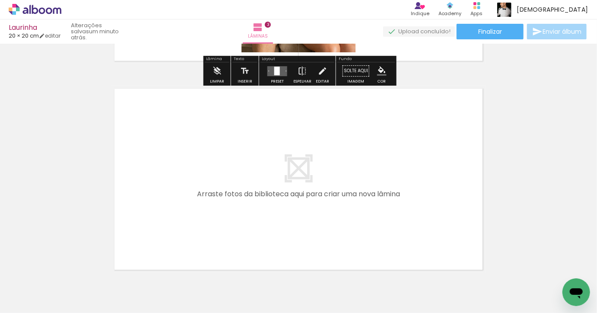
scroll to position [611, 0]
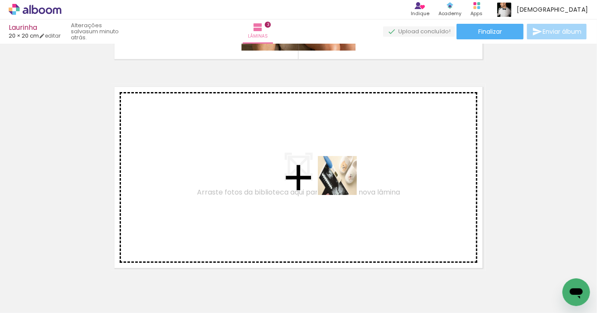
drag, startPoint x: 381, startPoint y: 279, endPoint x: 344, endPoint y: 182, distance: 104.1
click at [344, 182] on quentale-workspace at bounding box center [298, 156] width 597 height 313
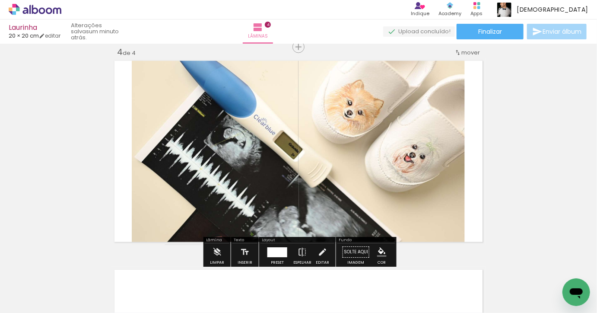
scroll to position [637, 0]
drag, startPoint x: 433, startPoint y: 280, endPoint x: 376, endPoint y: 150, distance: 141.5
click at [376, 150] on quentale-workspace at bounding box center [298, 156] width 597 height 313
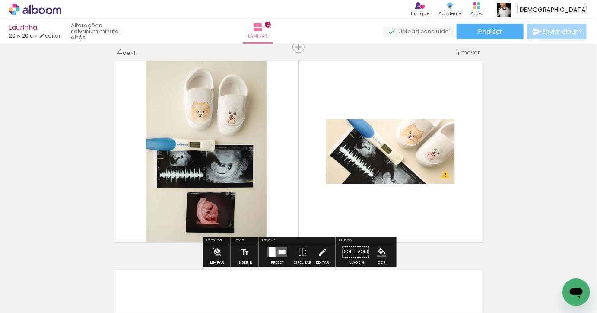
drag, startPoint x: 487, startPoint y: 278, endPoint x: 436, endPoint y: 169, distance: 120.6
click at [436, 169] on quentale-workspace at bounding box center [298, 156] width 597 height 313
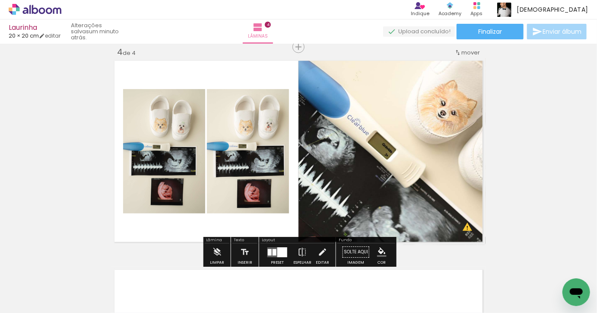
drag, startPoint x: 344, startPoint y: 236, endPoint x: 344, endPoint y: 160, distance: 75.6
click at [344, 161] on quentale-workspace at bounding box center [298, 156] width 597 height 313
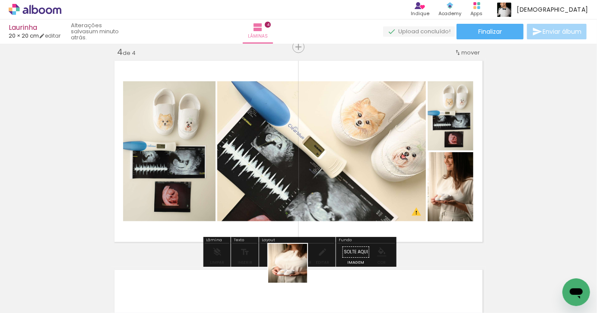
drag, startPoint x: 294, startPoint y: 292, endPoint x: 304, endPoint y: 182, distance: 110.6
click at [304, 183] on quentale-workspace at bounding box center [298, 156] width 597 height 313
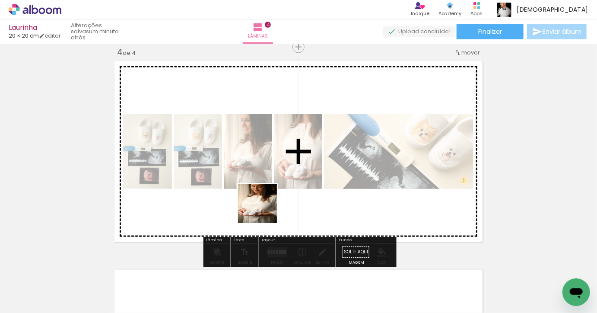
drag, startPoint x: 245, startPoint y: 281, endPoint x: 290, endPoint y: 155, distance: 133.8
click at [287, 161] on quentale-workspace at bounding box center [298, 156] width 597 height 313
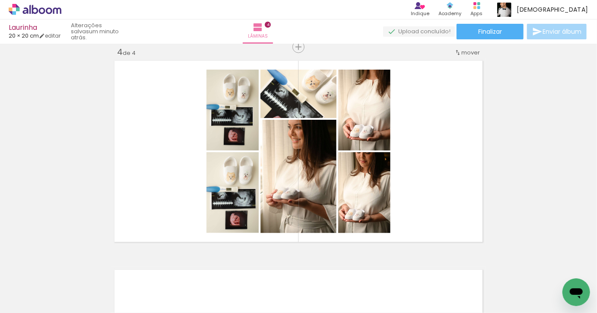
scroll to position [0, 1218]
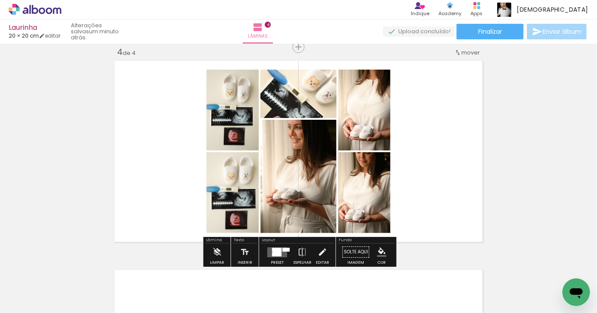
click at [279, 252] on div at bounding box center [277, 252] width 9 height 8
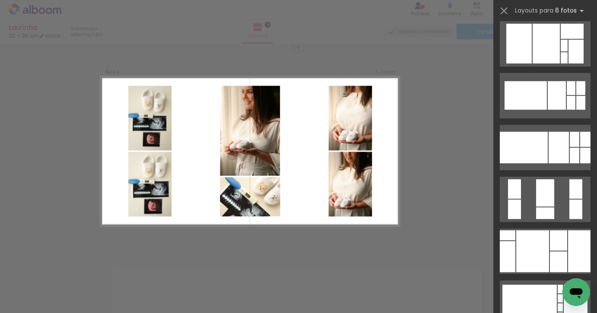
scroll to position [323, 0]
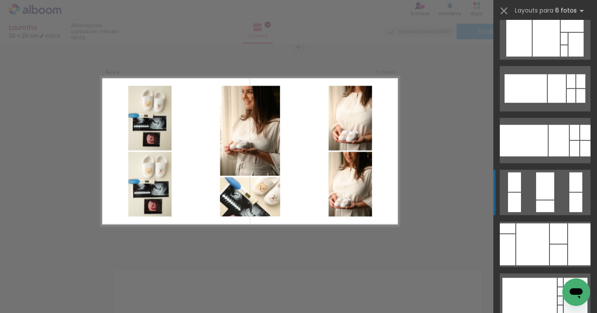
click at [551, 194] on div at bounding box center [545, 185] width 18 height 27
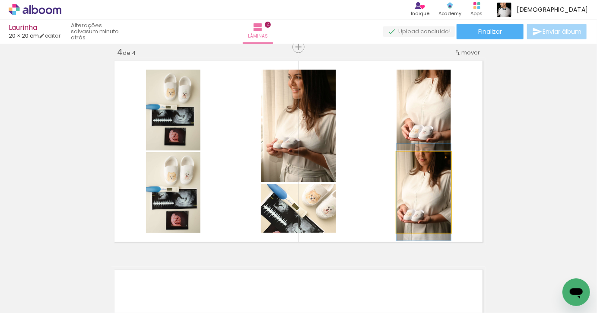
click at [439, 207] on quentale-photo at bounding box center [424, 192] width 54 height 81
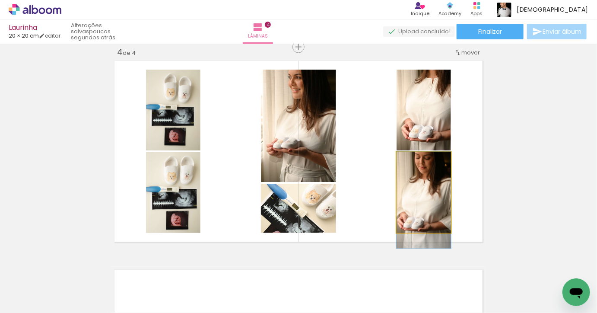
drag, startPoint x: 444, startPoint y: 207, endPoint x: 438, endPoint y: 215, distance: 10.1
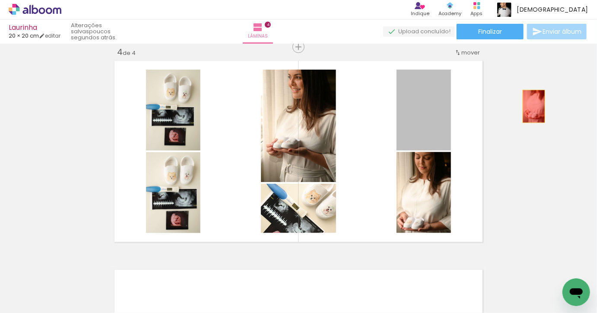
drag, startPoint x: 436, startPoint y: 108, endPoint x: 537, endPoint y: 106, distance: 100.7
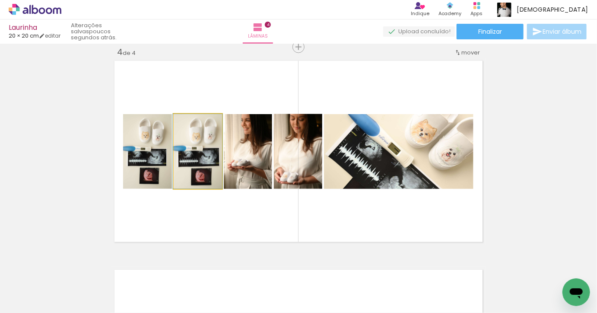
drag, startPoint x: 191, startPoint y: 174, endPoint x: 13, endPoint y: 174, distance: 178.0
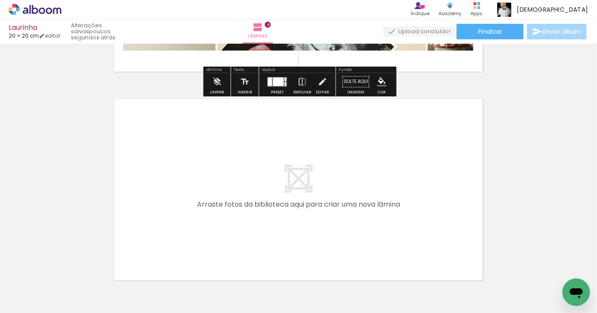
scroll to position [847, 0]
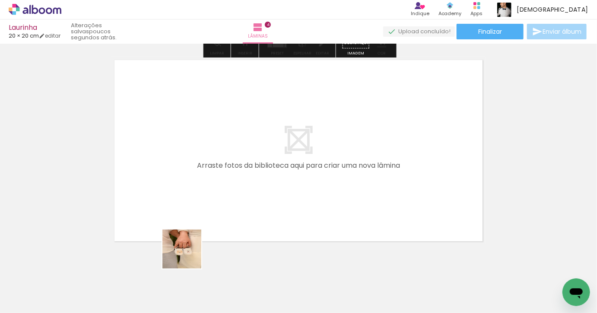
drag, startPoint x: 188, startPoint y: 279, endPoint x: 194, endPoint y: 218, distance: 60.7
click at [194, 218] on quentale-workspace at bounding box center [298, 156] width 597 height 313
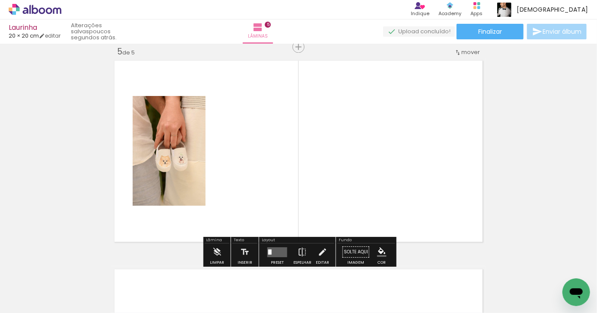
scroll to position [846, 0]
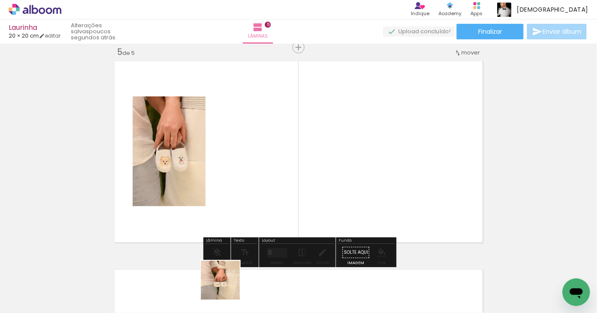
drag, startPoint x: 227, startPoint y: 287, endPoint x: 234, endPoint y: 208, distance: 78.5
click at [234, 208] on quentale-workspace at bounding box center [298, 156] width 597 height 313
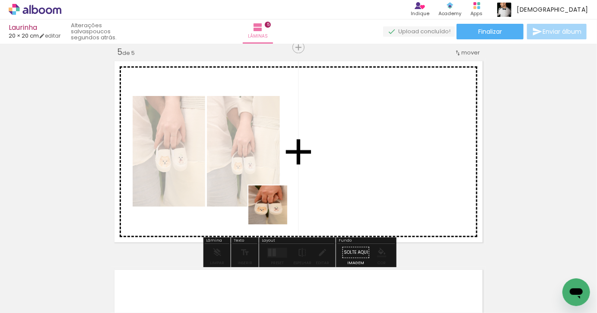
drag, startPoint x: 268, startPoint y: 281, endPoint x: 280, endPoint y: 190, distance: 92.4
click at [280, 191] on quentale-workspace at bounding box center [298, 156] width 597 height 313
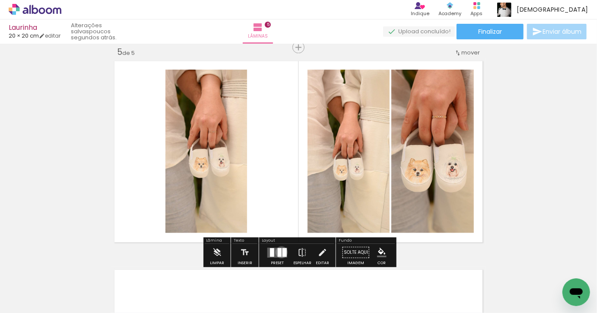
click at [280, 252] on quentale-layouter at bounding box center [278, 252] width 20 height 10
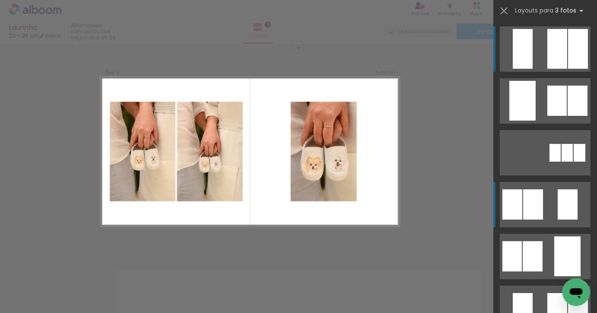
click at [548, 213] on quentale-layouter at bounding box center [545, 204] width 91 height 45
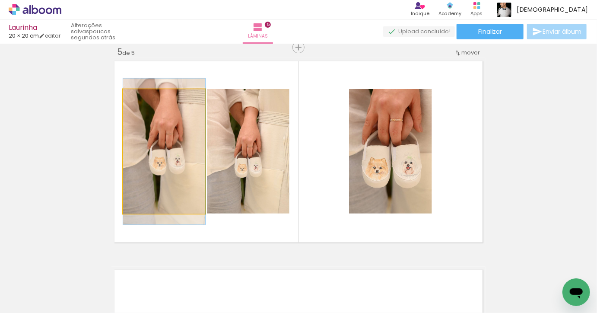
drag, startPoint x: 160, startPoint y: 164, endPoint x: 26, endPoint y: 159, distance: 133.6
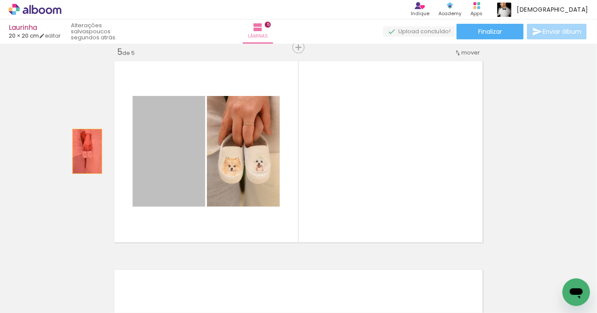
drag, startPoint x: 166, startPoint y: 162, endPoint x: 63, endPoint y: 160, distance: 103.3
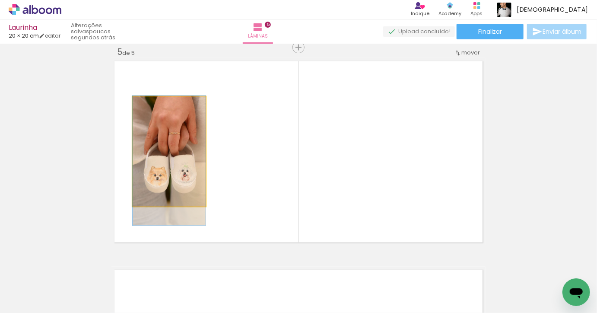
drag, startPoint x: 182, startPoint y: 163, endPoint x: 182, endPoint y: 172, distance: 9.1
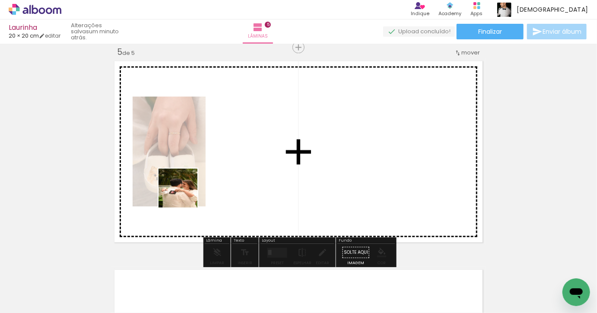
drag, startPoint x: 134, startPoint y: 284, endPoint x: 223, endPoint y: 145, distance: 165.0
click at [223, 145] on quentale-workspace at bounding box center [298, 156] width 597 height 313
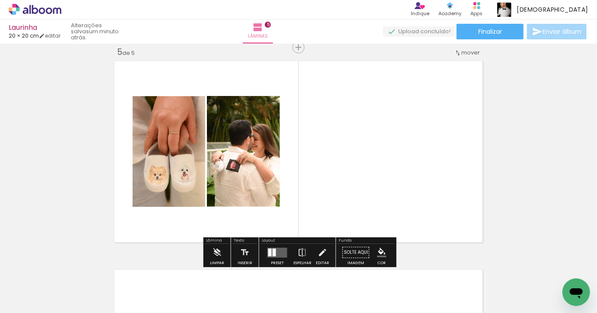
click at [335, 285] on quentale-thumb at bounding box center [320, 284] width 48 height 50
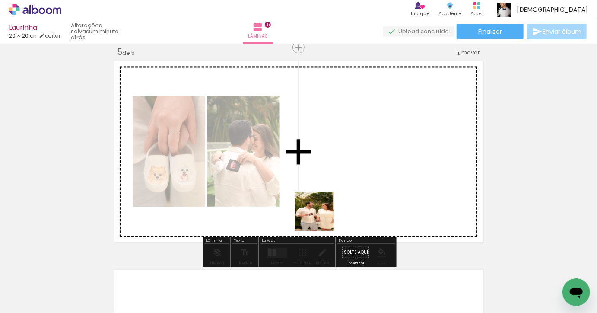
drag, startPoint x: 321, startPoint y: 287, endPoint x: 323, endPoint y: 165, distance: 122.8
click at [323, 164] on quentale-workspace at bounding box center [298, 156] width 597 height 313
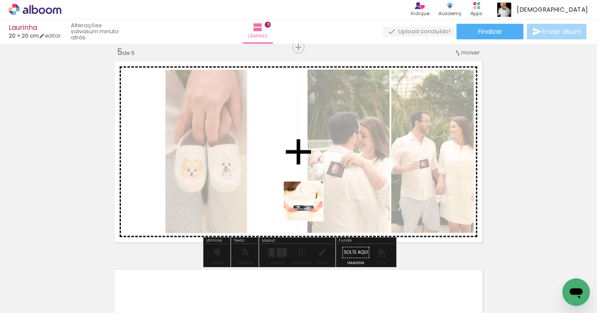
drag, startPoint x: 376, startPoint y: 281, endPoint x: 295, endPoint y: 205, distance: 111.6
click at [295, 205] on quentale-workspace at bounding box center [298, 156] width 597 height 313
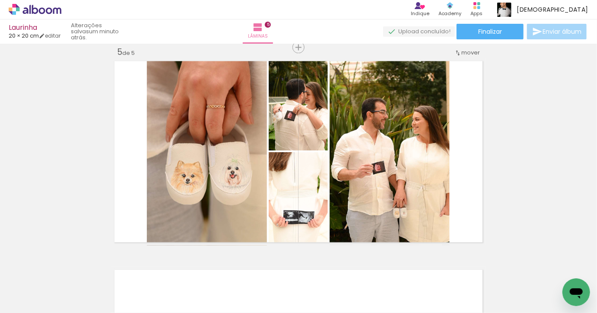
drag, startPoint x: 471, startPoint y: 296, endPoint x: 445, endPoint y: 177, distance: 122.4
click at [445, 177] on quentale-workspace at bounding box center [298, 156] width 597 height 313
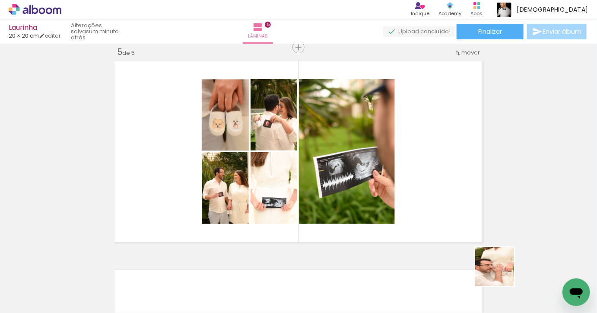
drag, startPoint x: 522, startPoint y: 297, endPoint x: 436, endPoint y: 165, distance: 157.5
click at [436, 165] on quentale-workspace at bounding box center [298, 156] width 597 height 313
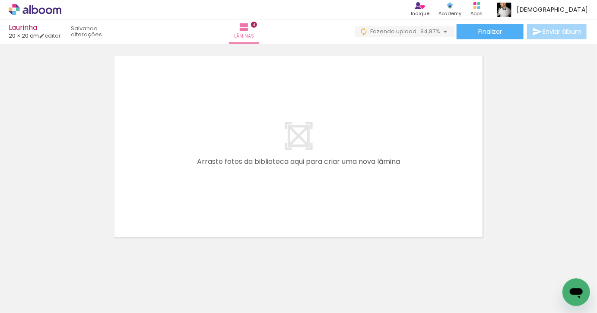
scroll to position [0, 1363]
drag, startPoint x: 459, startPoint y: 293, endPoint x: 413, endPoint y: 204, distance: 100.9
click at [413, 204] on quentale-workspace at bounding box center [298, 156] width 597 height 313
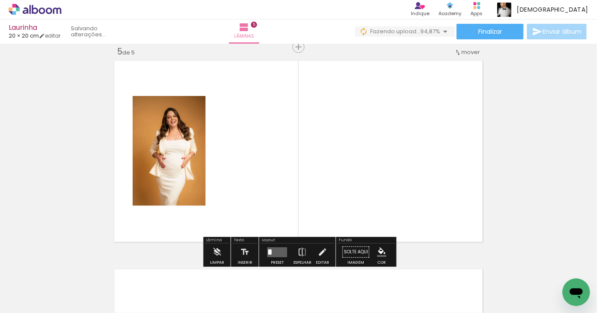
scroll to position [846, 0]
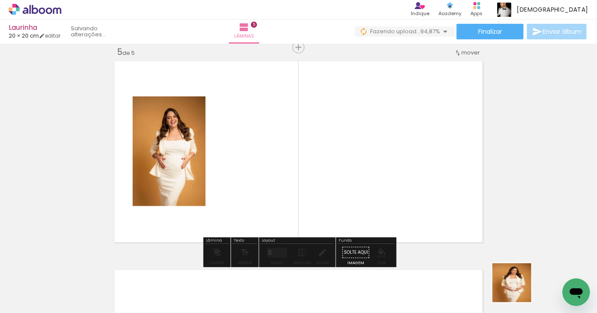
drag, startPoint x: 525, startPoint y: 299, endPoint x: 441, endPoint y: 176, distance: 148.4
click at [441, 176] on quentale-workspace at bounding box center [298, 156] width 597 height 313
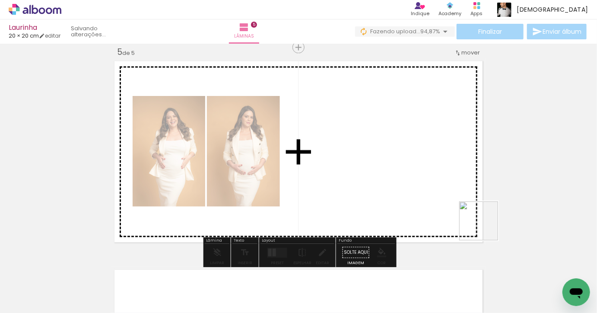
drag, startPoint x: 556, startPoint y: 273, endPoint x: 441, endPoint y: 194, distance: 138.9
click at [441, 194] on quentale-workspace at bounding box center [298, 156] width 597 height 313
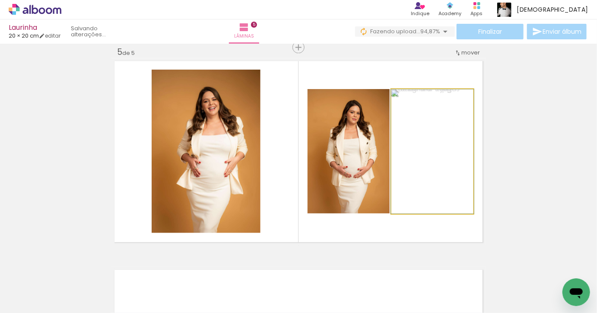
click at [415, 178] on quentale-photo at bounding box center [433, 151] width 82 height 124
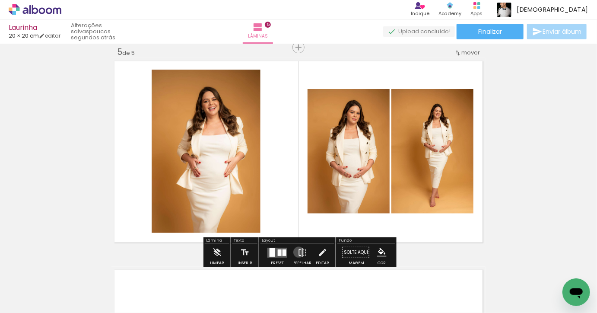
click at [298, 252] on iron-icon at bounding box center [303, 252] width 10 height 17
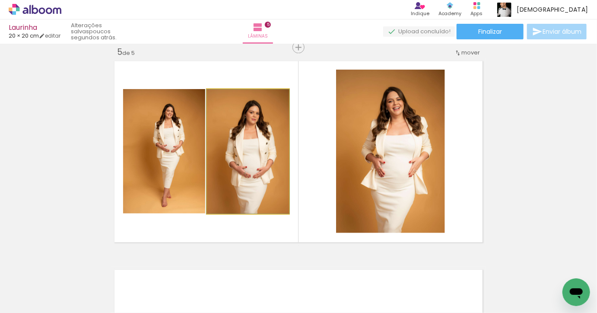
drag, startPoint x: 244, startPoint y: 194, endPoint x: 154, endPoint y: 194, distance: 89.9
click at [0, 0] on slot at bounding box center [0, 0] width 0 height 0
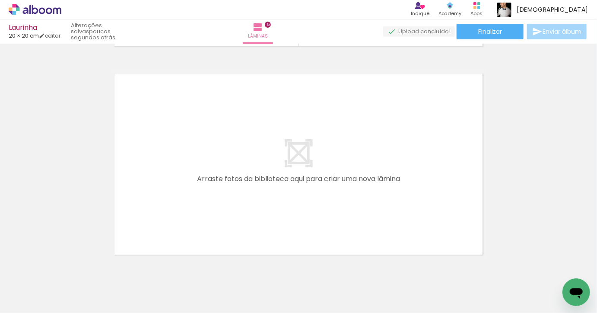
scroll to position [1049, 0]
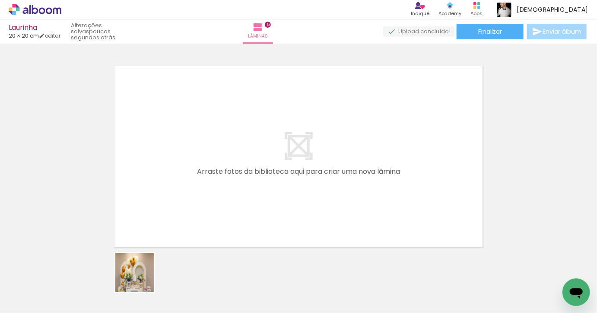
drag, startPoint x: 141, startPoint y: 284, endPoint x: 211, endPoint y: 162, distance: 140.2
click at [211, 157] on quentale-workspace at bounding box center [298, 156] width 597 height 313
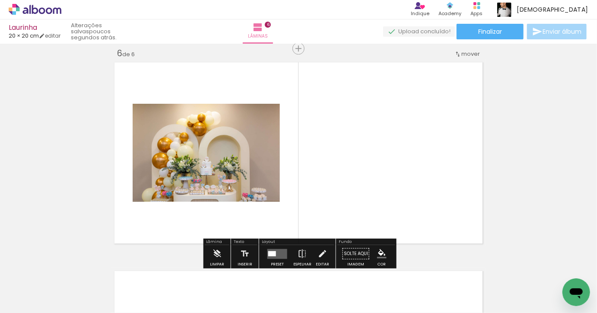
scroll to position [1054, 0]
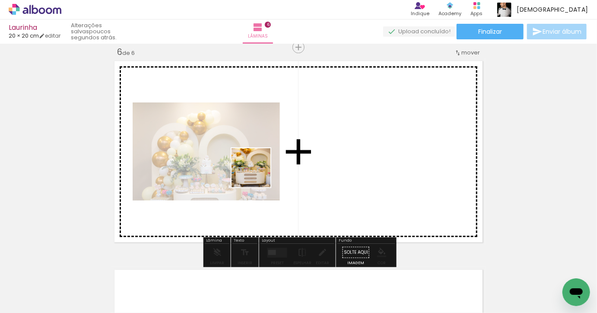
drag, startPoint x: 203, startPoint y: 276, endPoint x: 272, endPoint y: 157, distance: 137.5
click at [272, 157] on quentale-workspace at bounding box center [298, 156] width 597 height 313
